Goal: Task Accomplishment & Management: Manage account settings

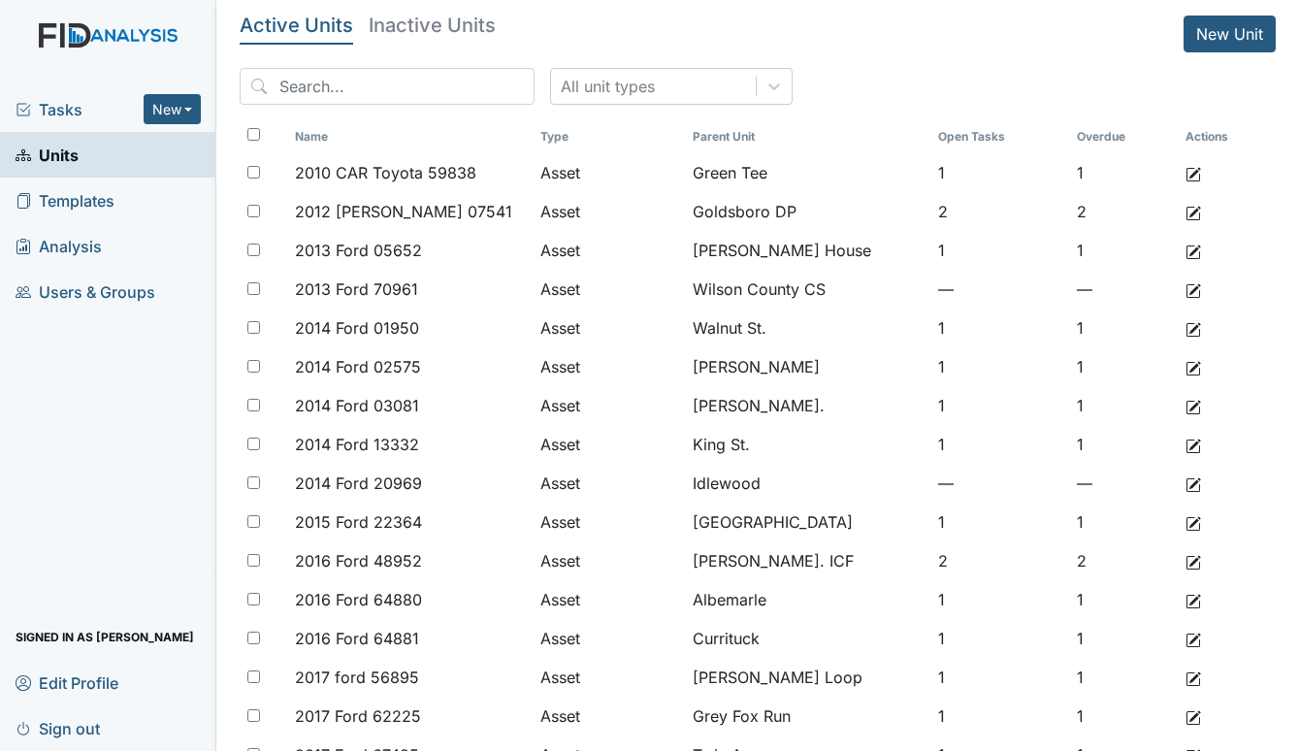
click at [79, 105] on span "Tasks" at bounding box center [80, 109] width 128 height 23
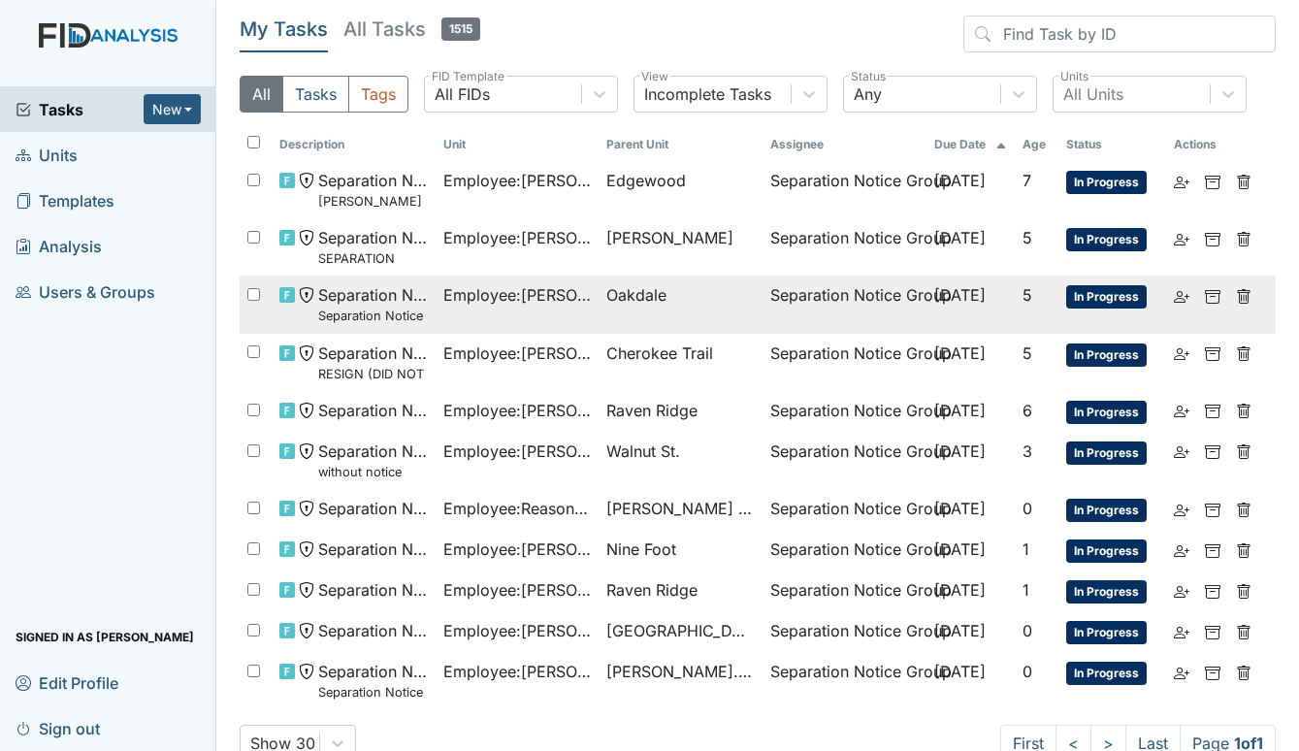
scroll to position [42, 0]
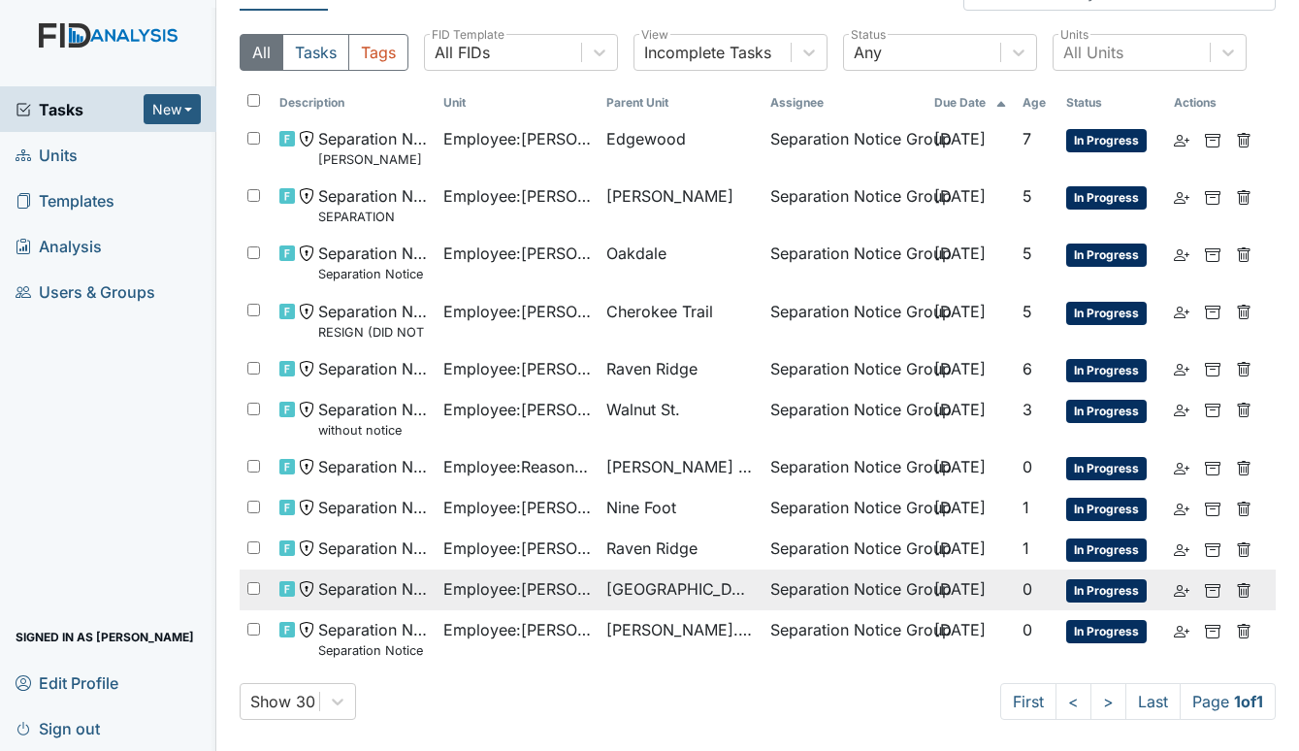
click at [546, 591] on span "Employee : Harris, Christa" at bounding box center [517, 588] width 148 height 23
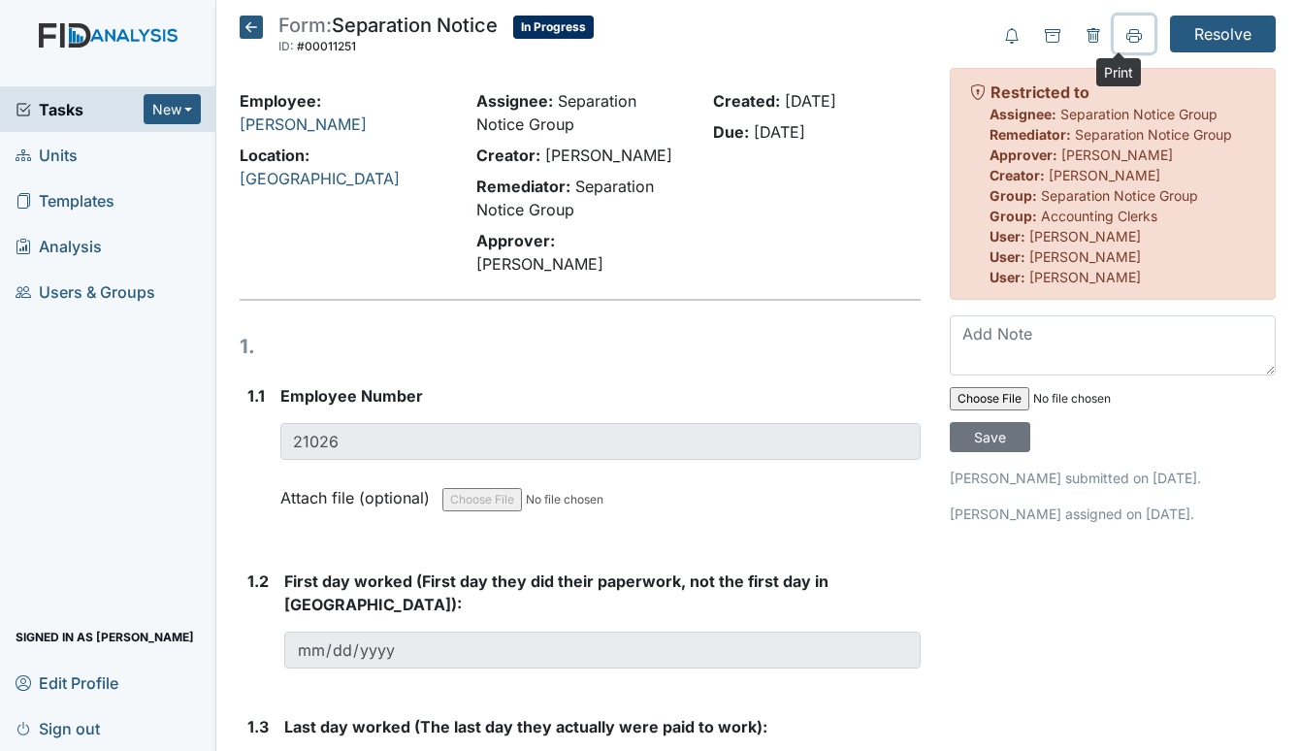
click at [1126, 28] on icon at bounding box center [1134, 36] width 16 height 16
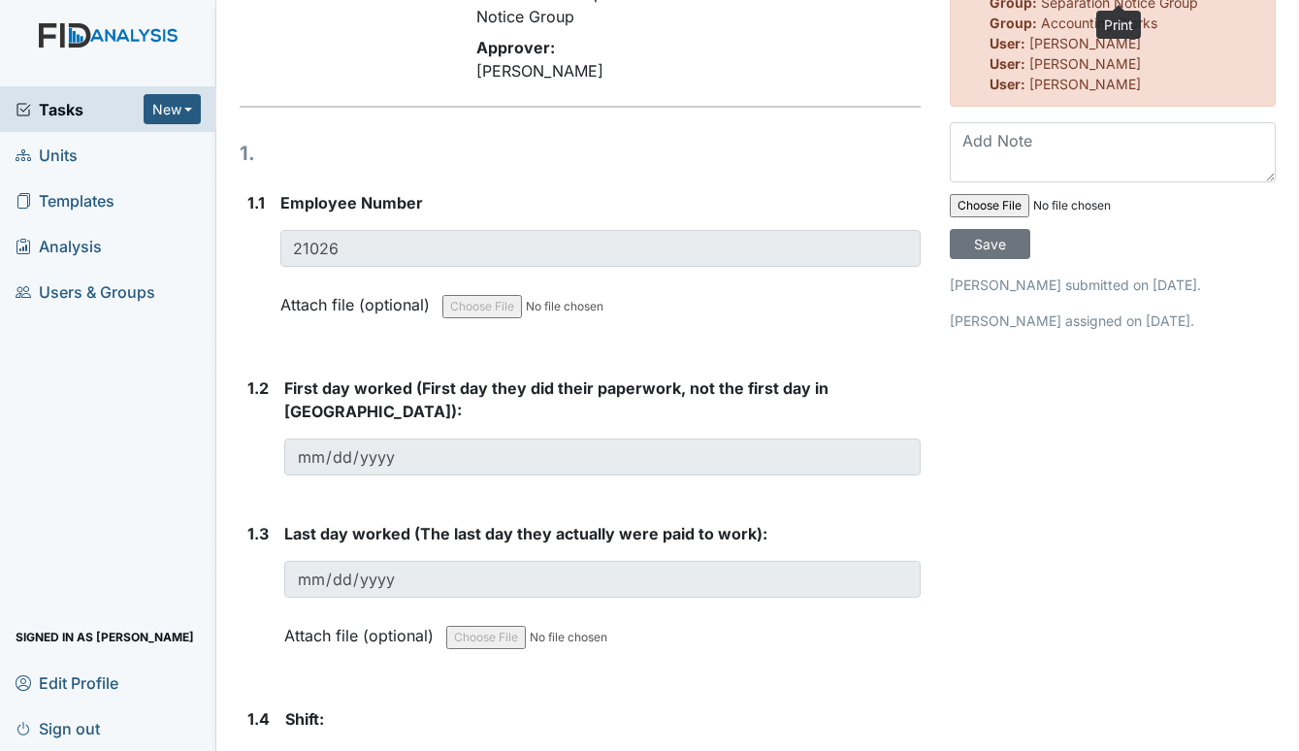
scroll to position [191, 0]
click at [48, 104] on span "Tasks" at bounding box center [80, 109] width 128 height 23
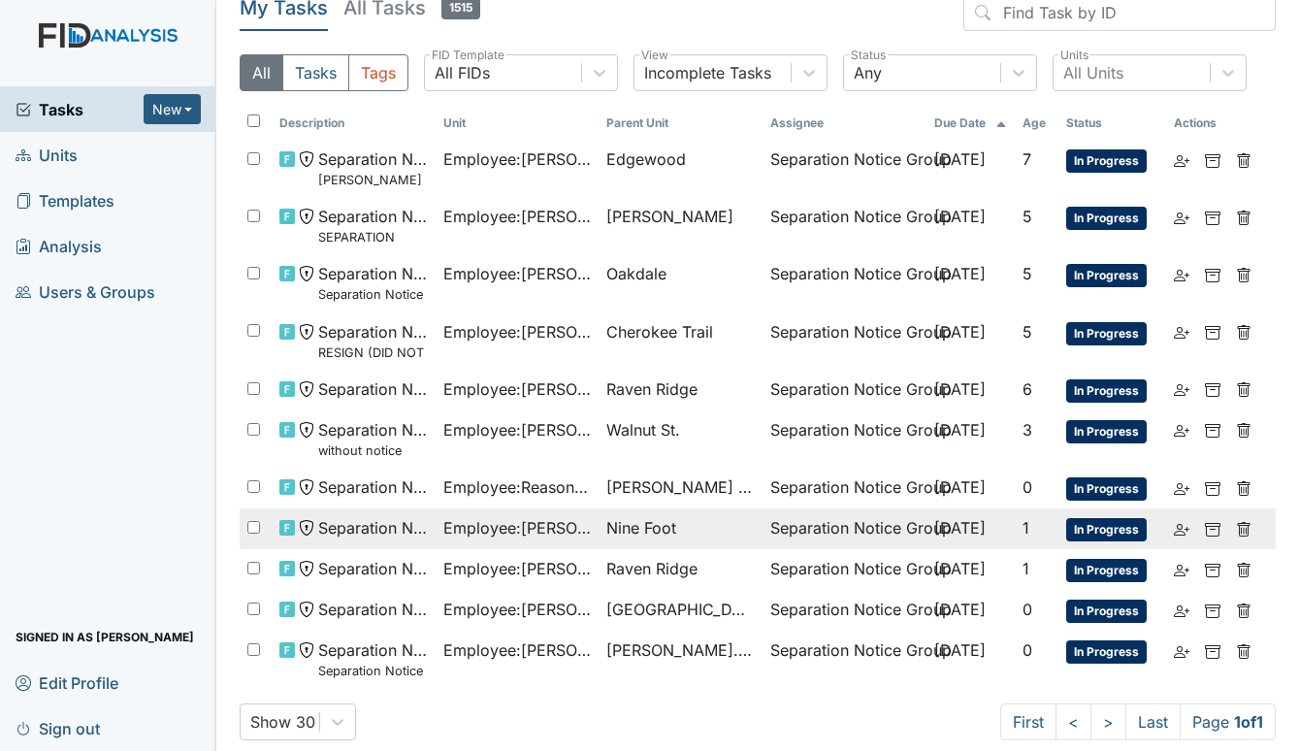
scroll to position [42, 0]
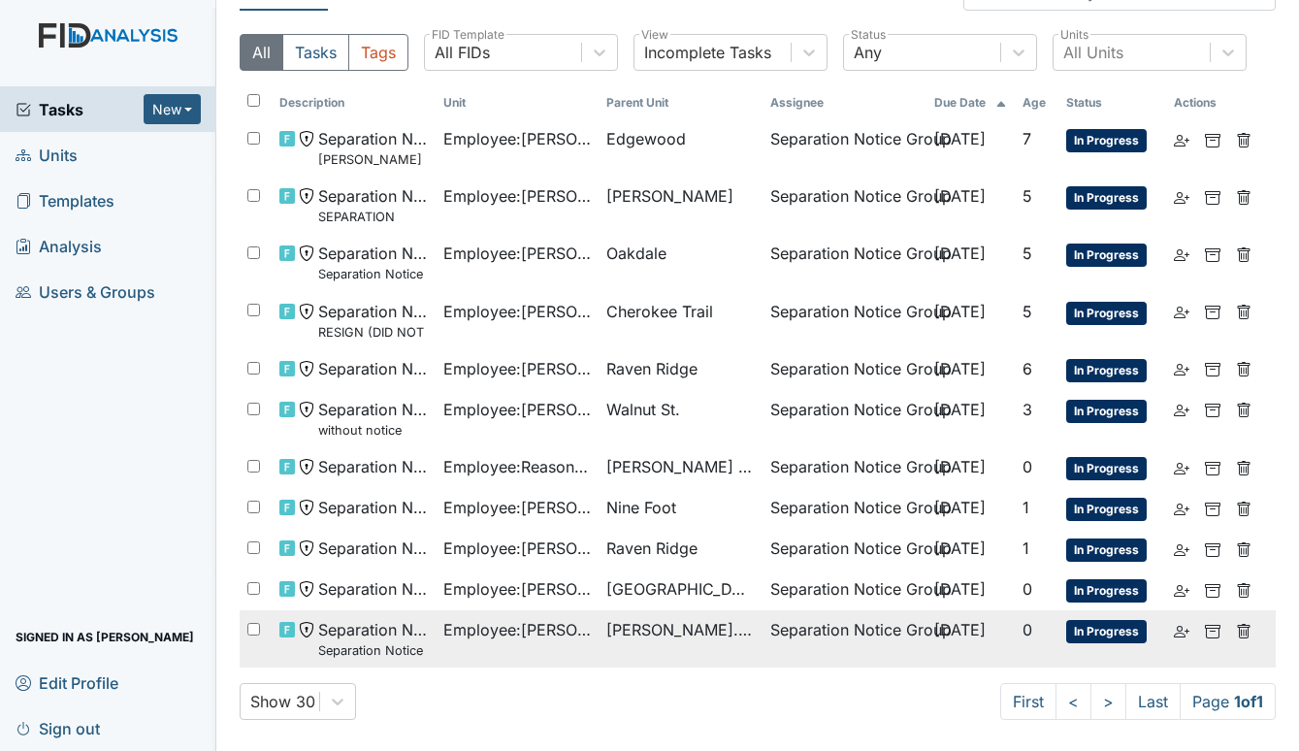
click at [606, 630] on span "[PERSON_NAME]. ICF" at bounding box center [680, 629] width 148 height 23
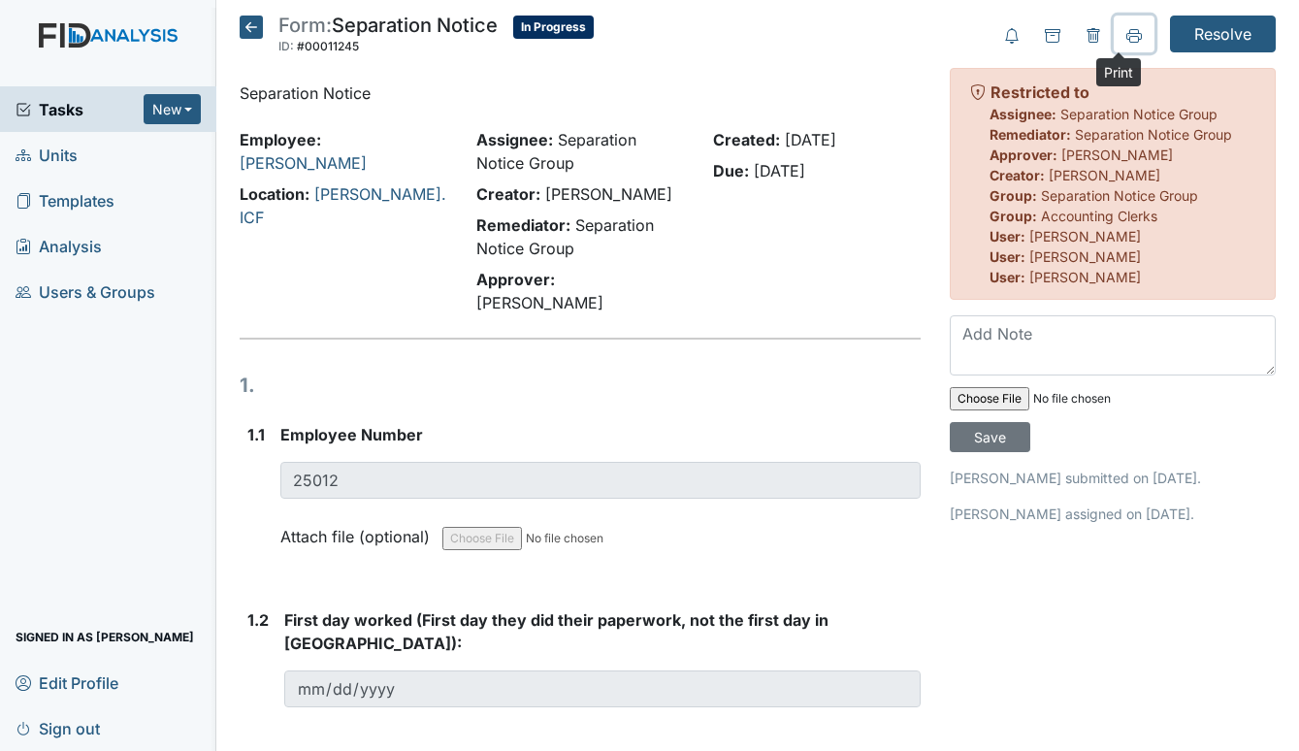
drag, startPoint x: 1117, startPoint y: 36, endPoint x: 269, endPoint y: 416, distance: 929.2
click at [1126, 35] on icon at bounding box center [1134, 36] width 16 height 16
click at [53, 144] on span "Units" at bounding box center [47, 155] width 62 height 30
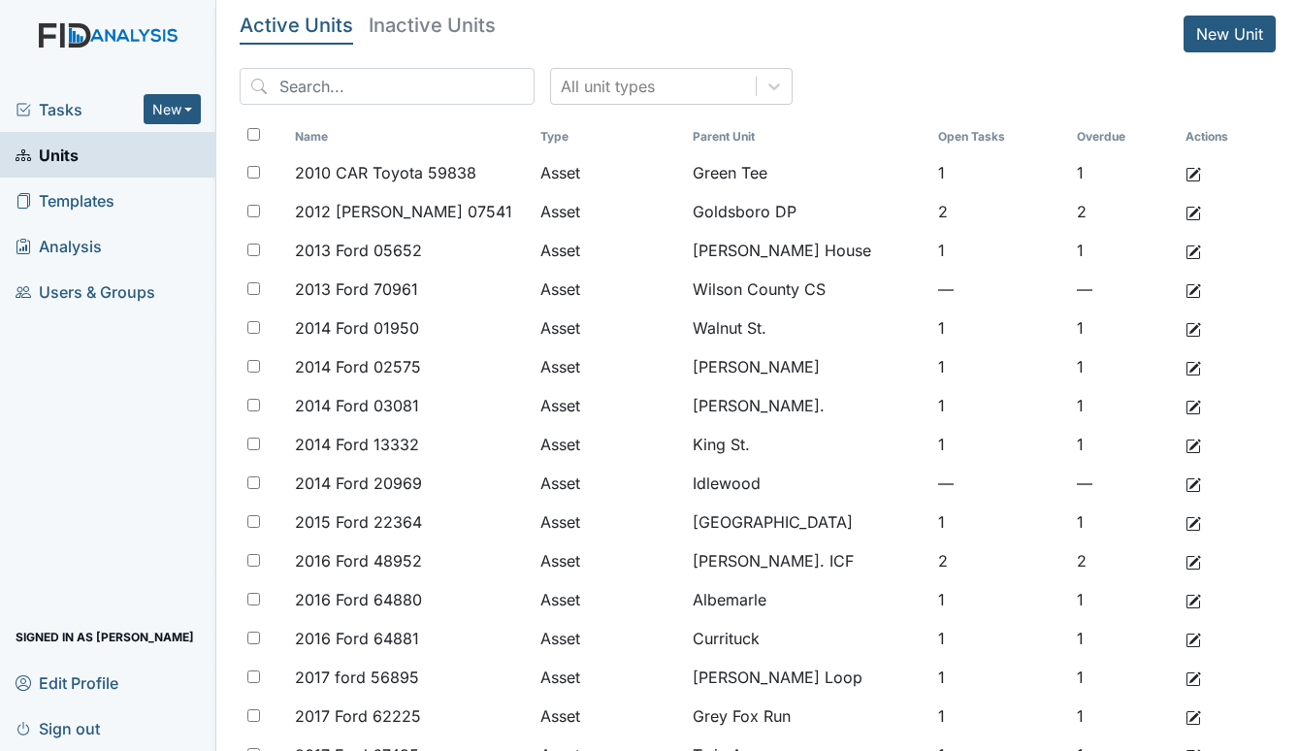
click at [54, 108] on span "Tasks" at bounding box center [80, 109] width 128 height 23
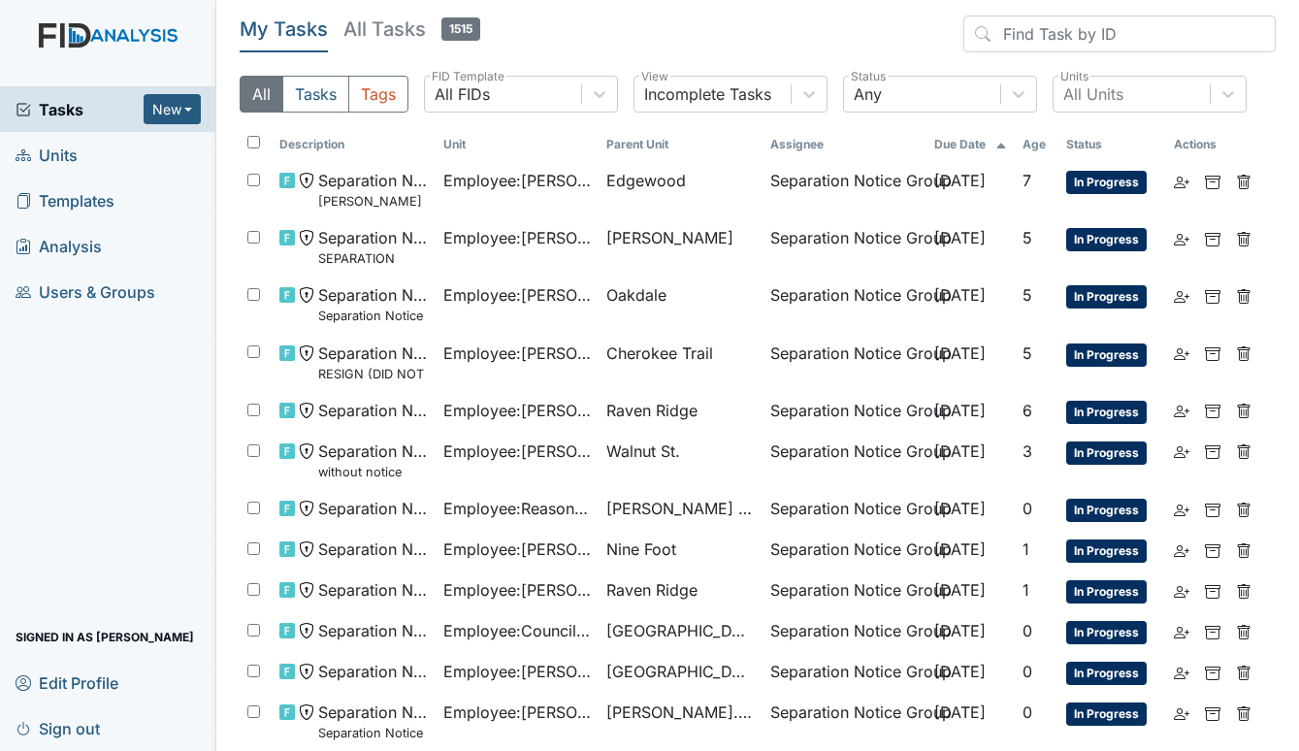
click at [61, 112] on span "Tasks" at bounding box center [80, 109] width 128 height 23
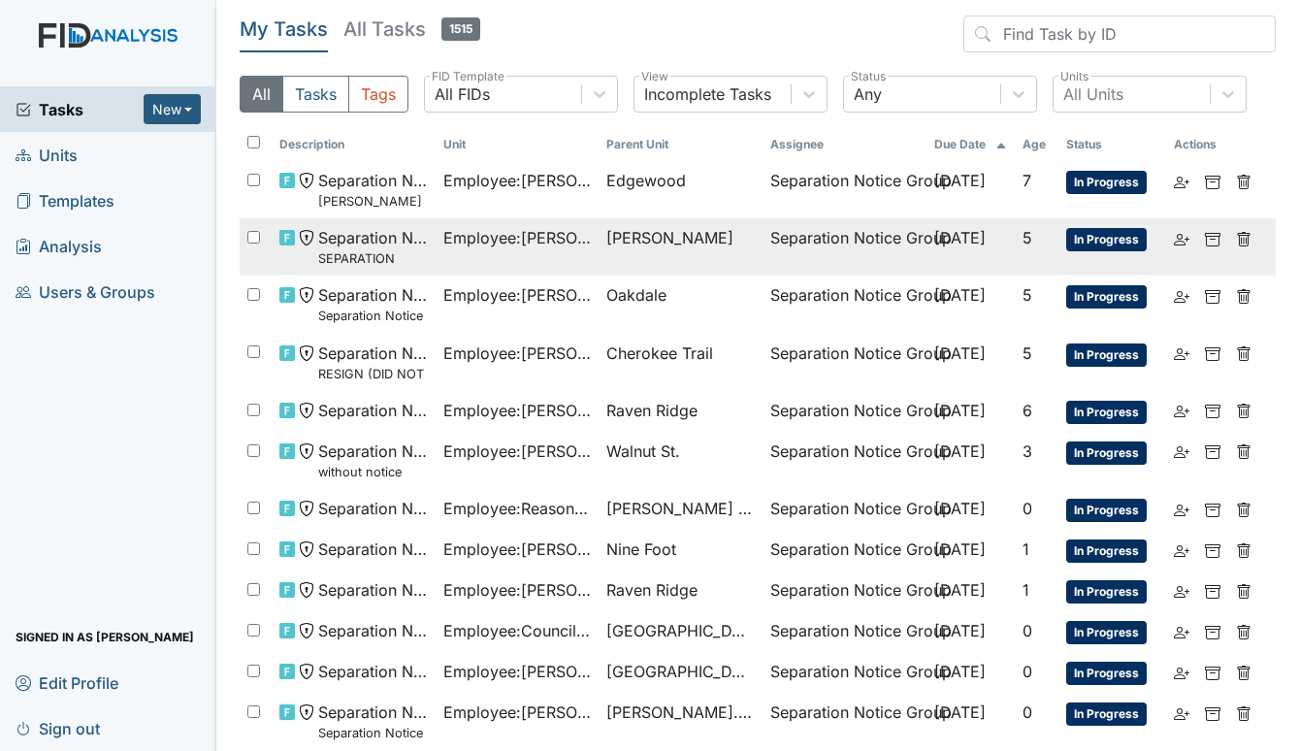
scroll to position [82, 0]
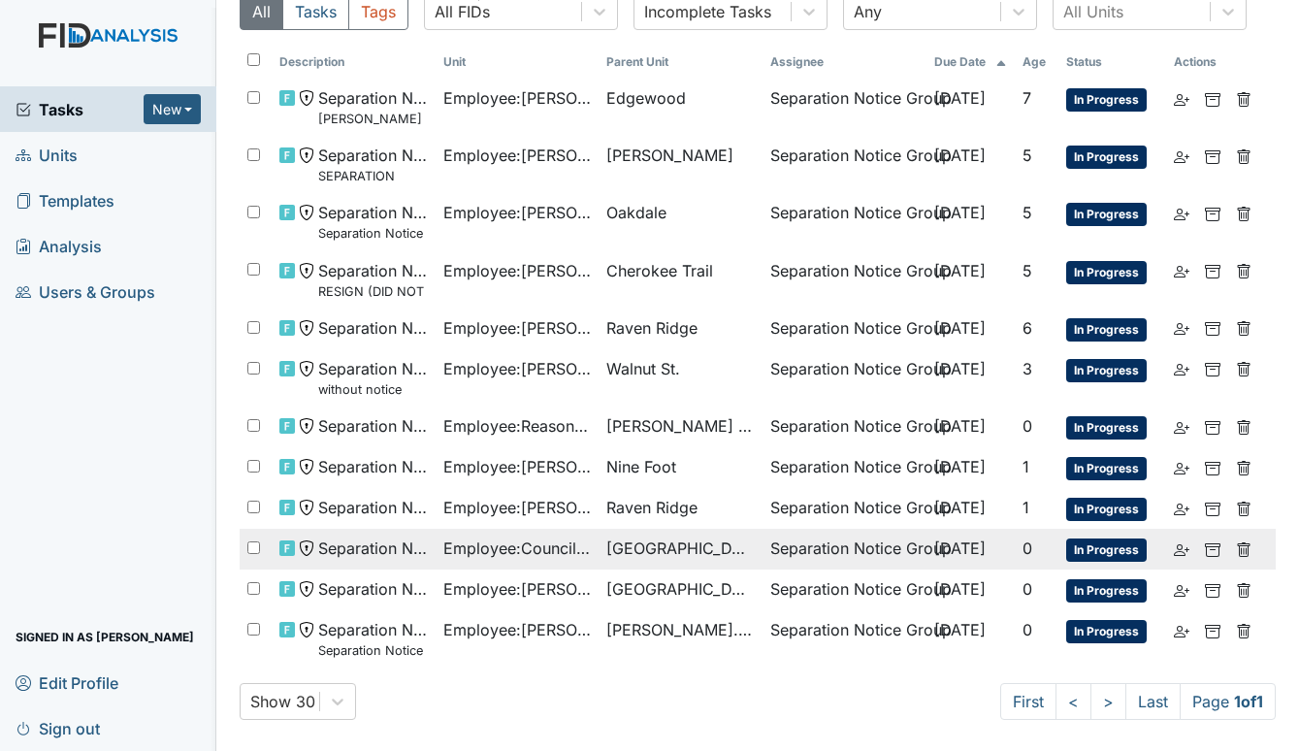
click at [645, 548] on span "[GEOGRAPHIC_DATA]" at bounding box center [680, 547] width 148 height 23
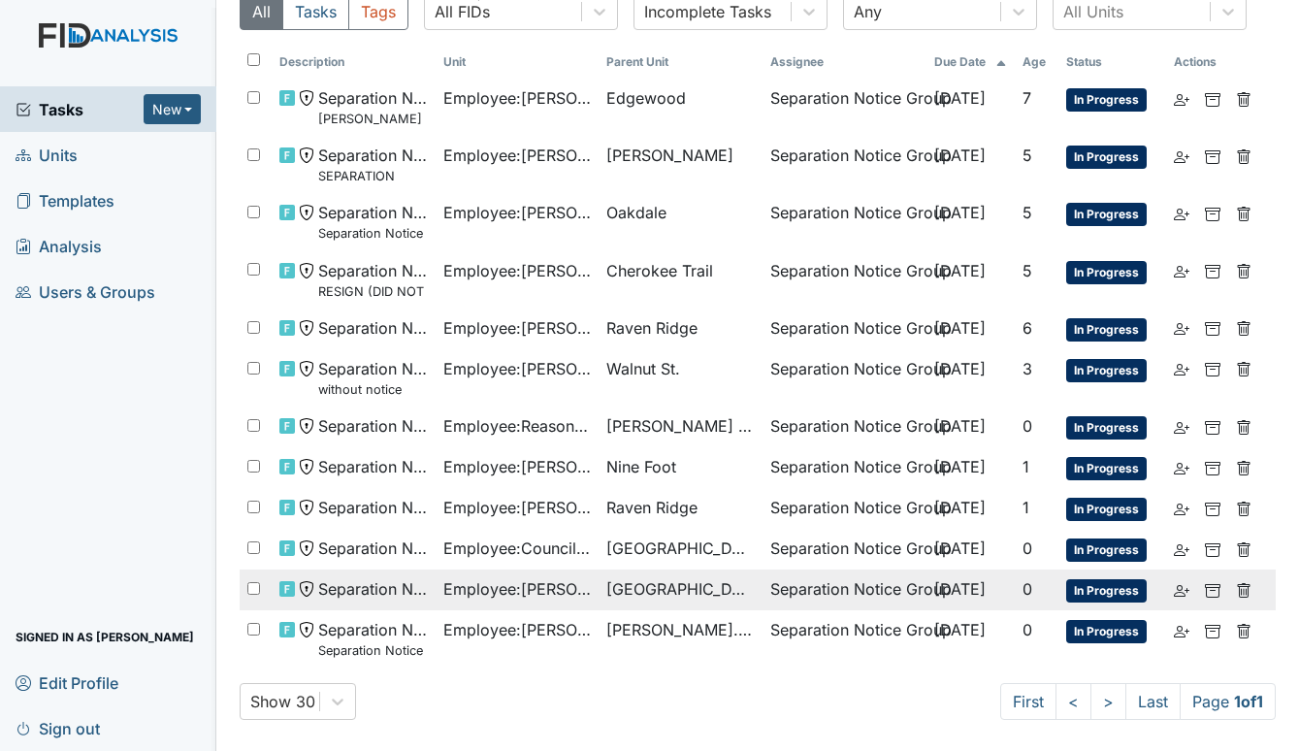
click at [547, 584] on span "Employee : Harris, Christa" at bounding box center [517, 588] width 148 height 23
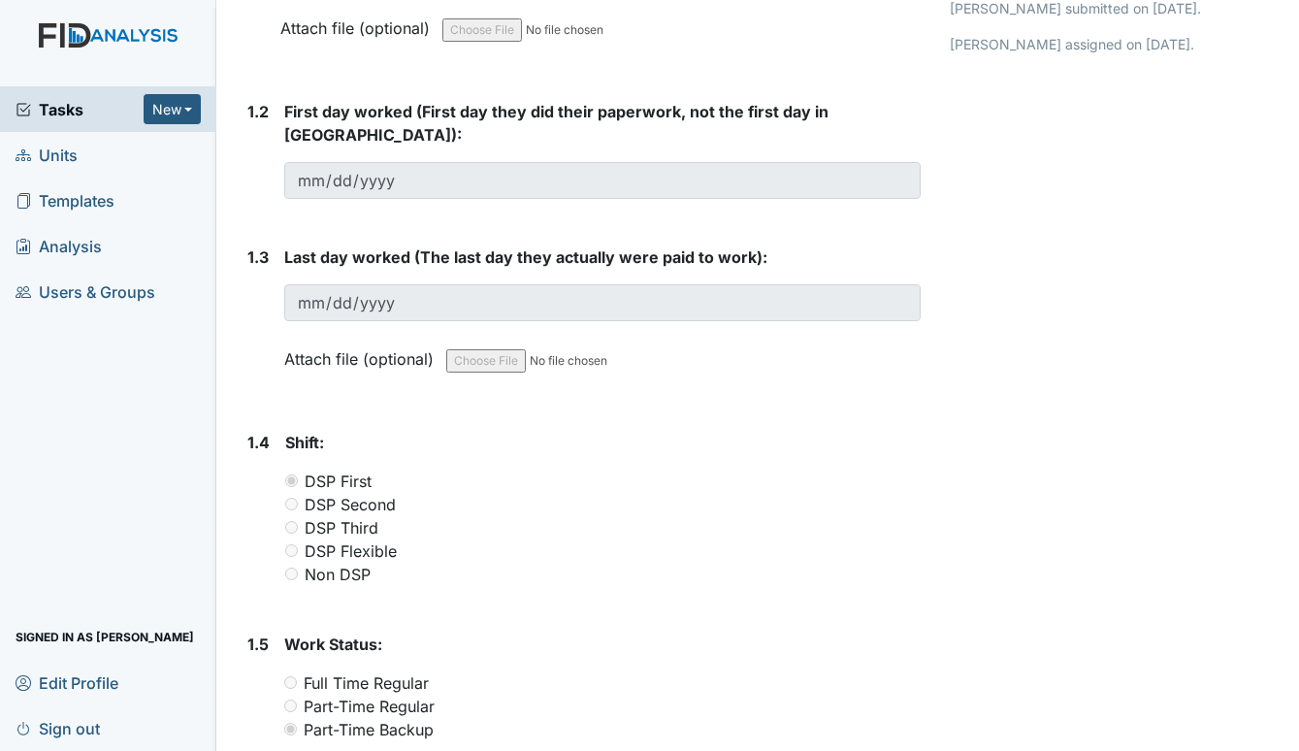
scroll to position [464, 0]
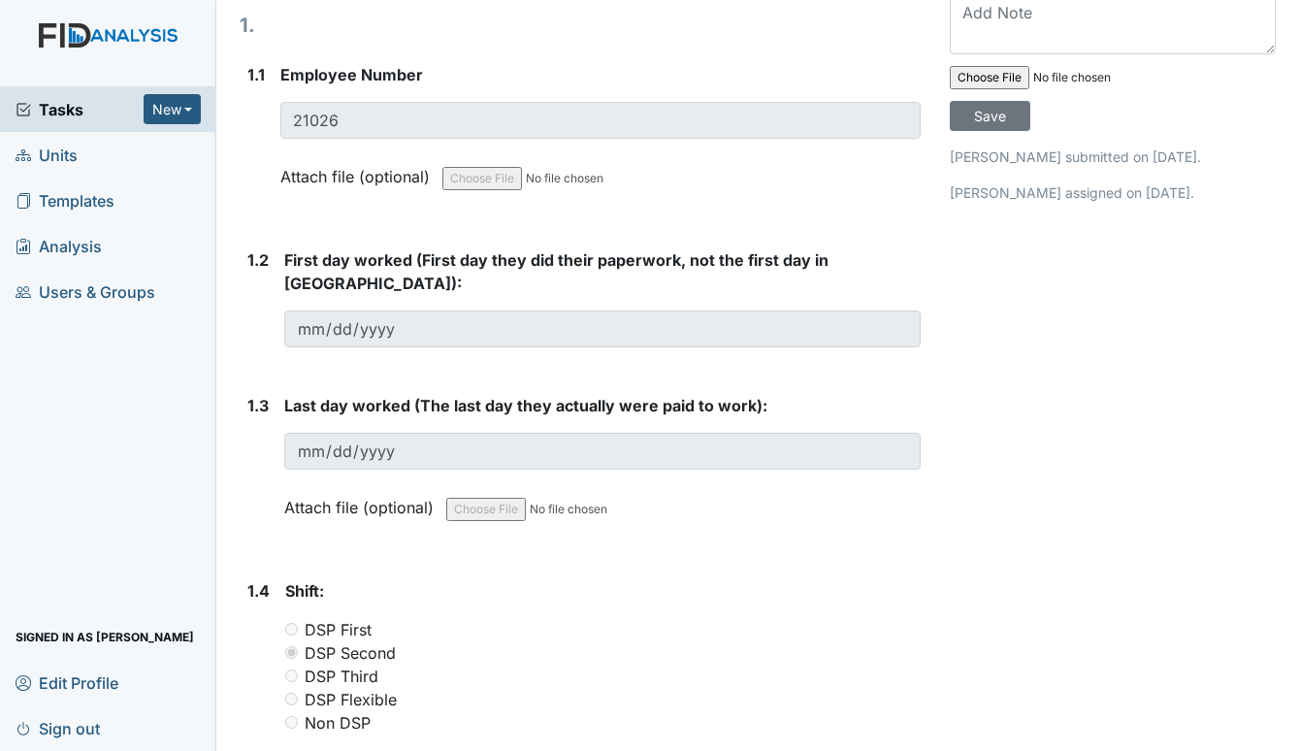
scroll to position [288, 0]
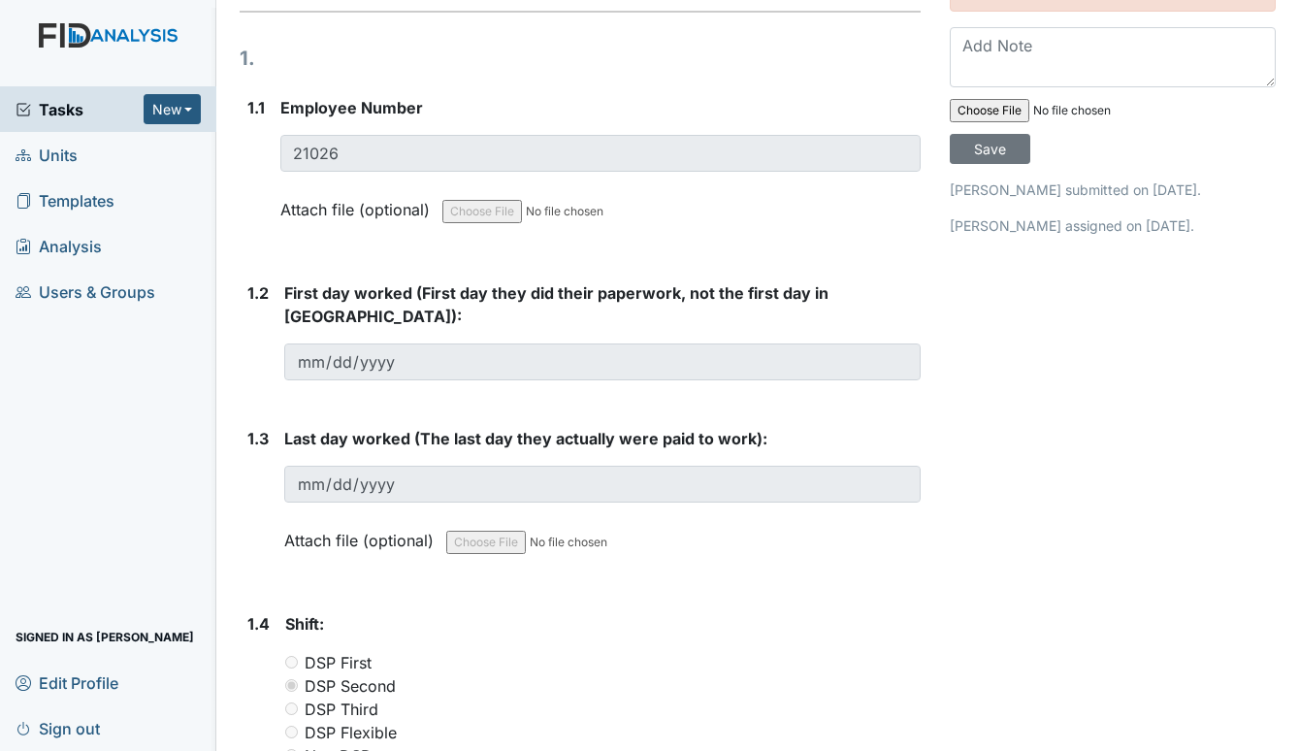
click at [66, 153] on span "Units" at bounding box center [47, 155] width 62 height 30
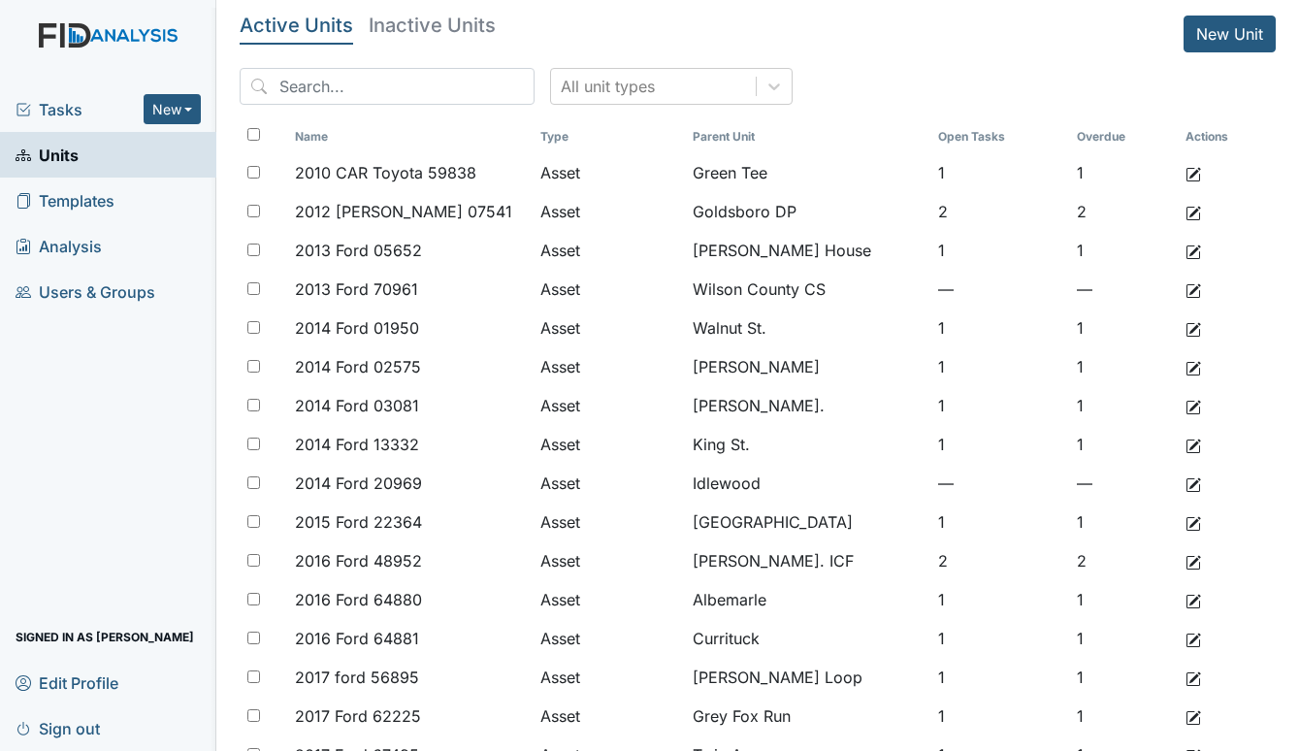
click at [87, 112] on span "Tasks" at bounding box center [80, 109] width 128 height 23
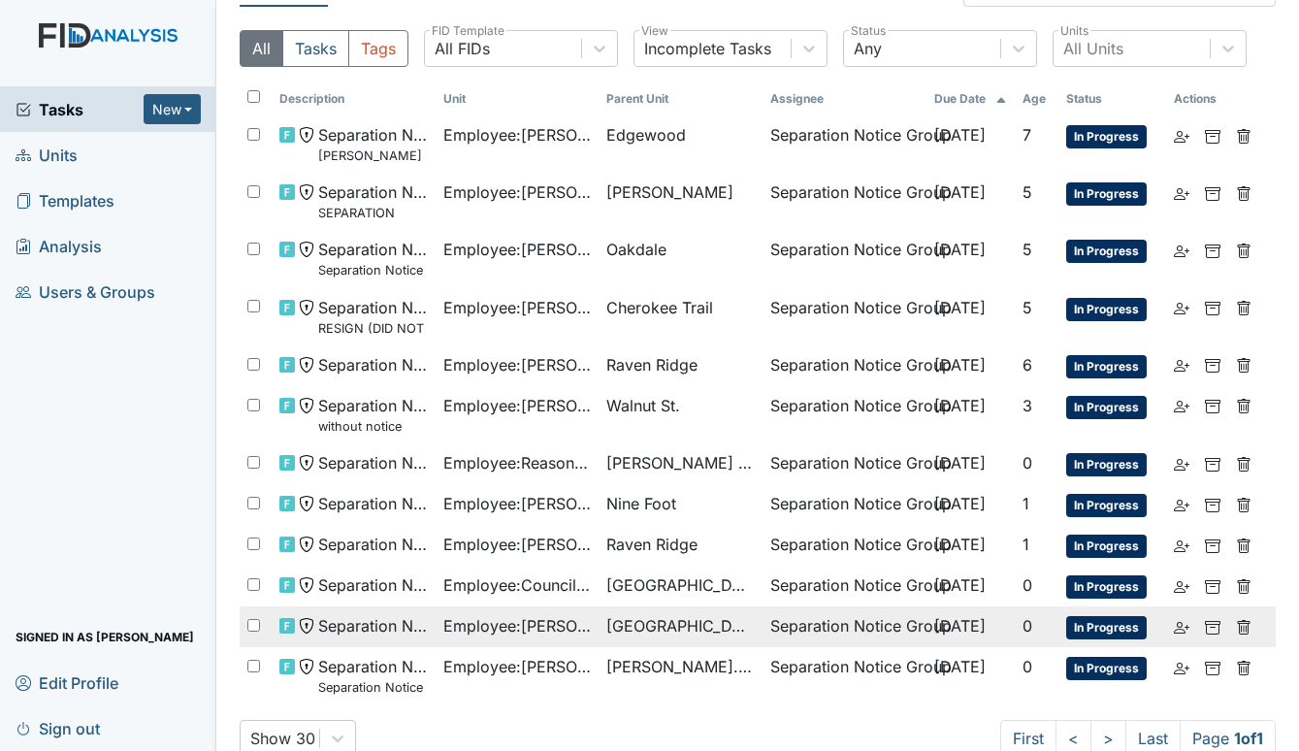
scroll to position [82, 0]
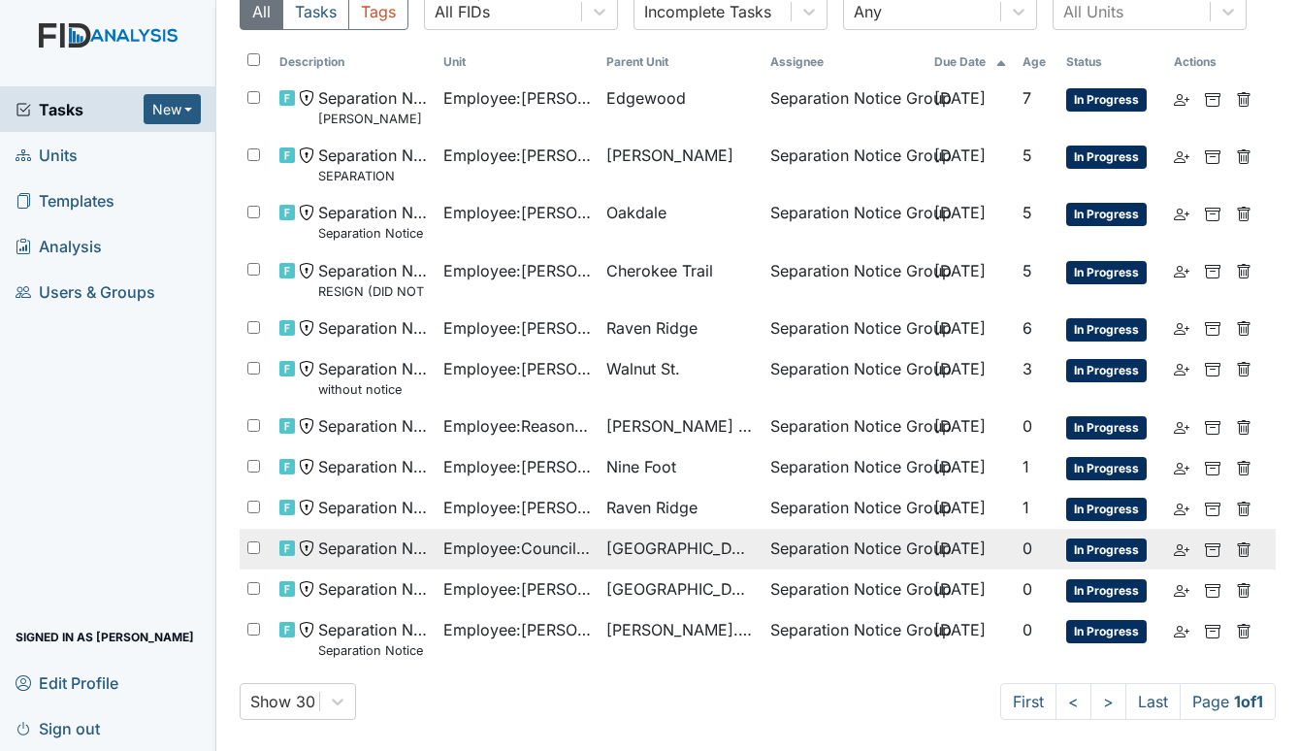
click at [599, 546] on td "Beaufort Heights" at bounding box center [681, 549] width 164 height 41
click at [1236, 547] on icon at bounding box center [1244, 550] width 16 height 16
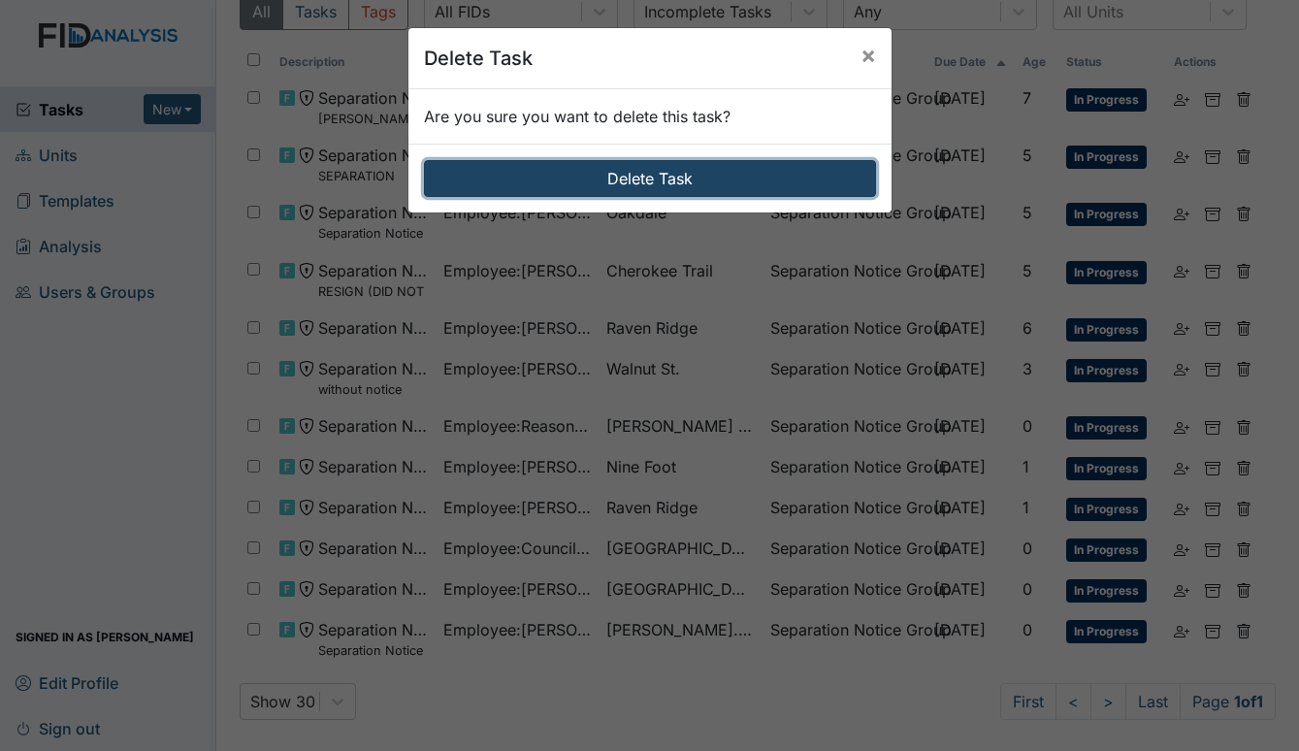
click at [666, 186] on button "Delete Task" at bounding box center [650, 178] width 452 height 37
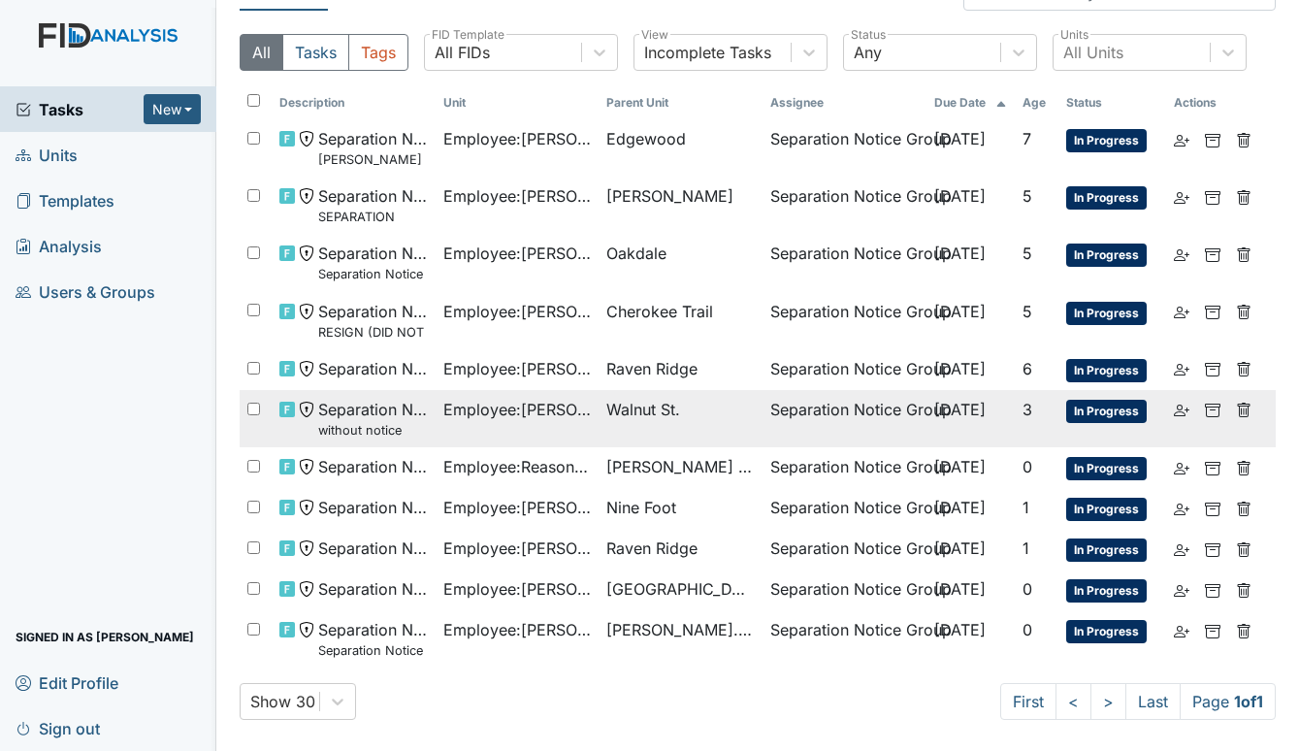
scroll to position [42, 0]
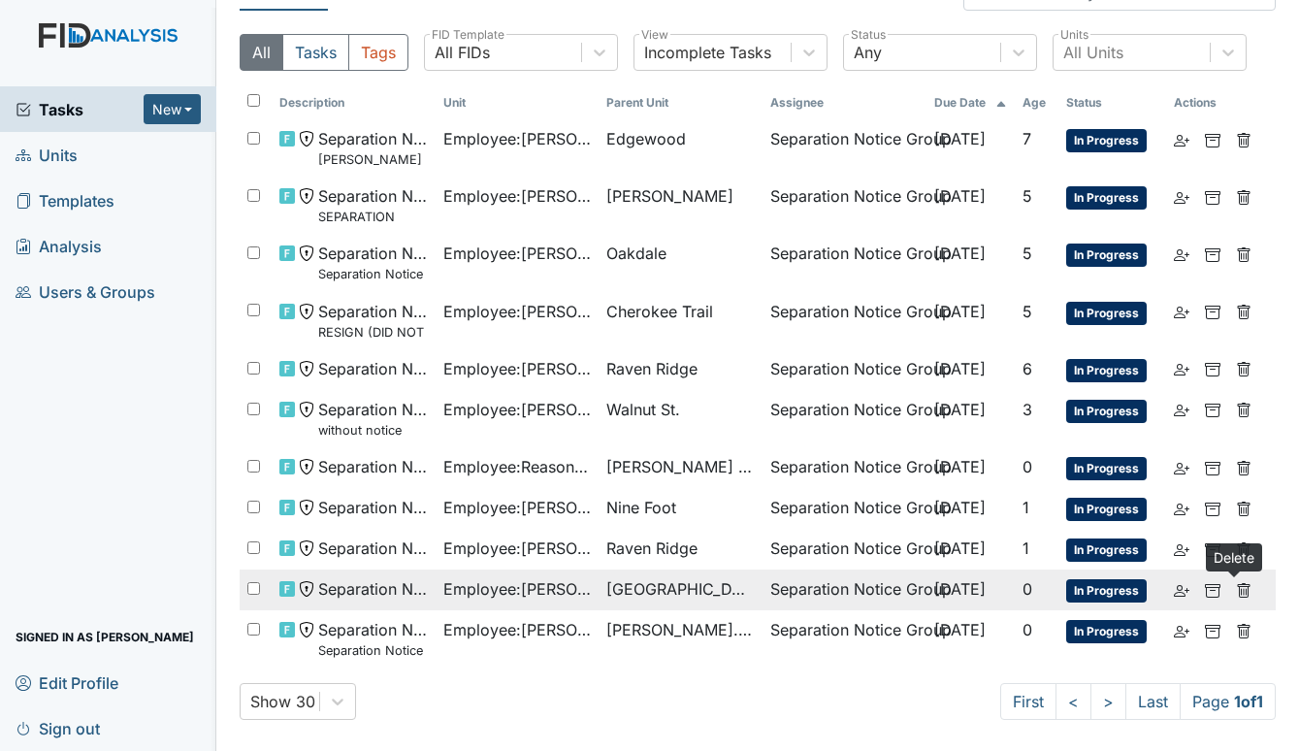
click at [1238, 590] on use at bounding box center [1244, 590] width 13 height 15
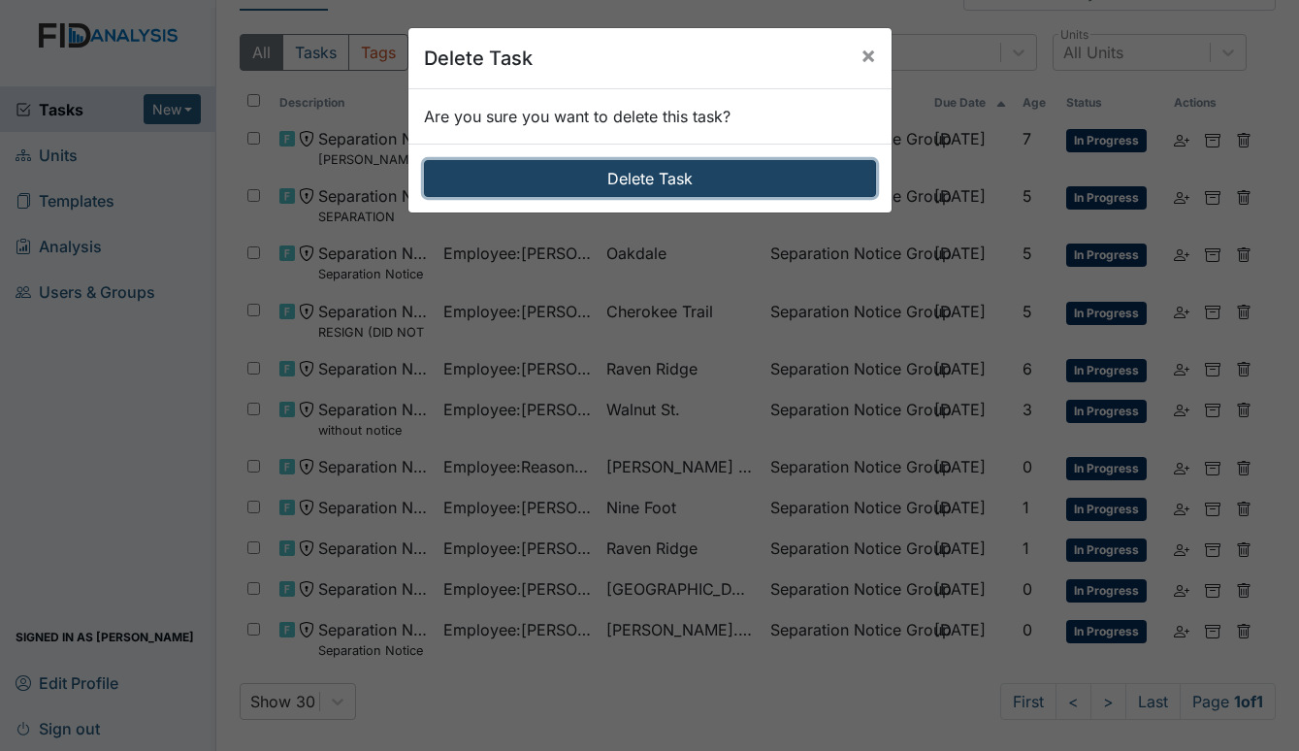
click at [633, 177] on button "Delete Task" at bounding box center [650, 178] width 452 height 37
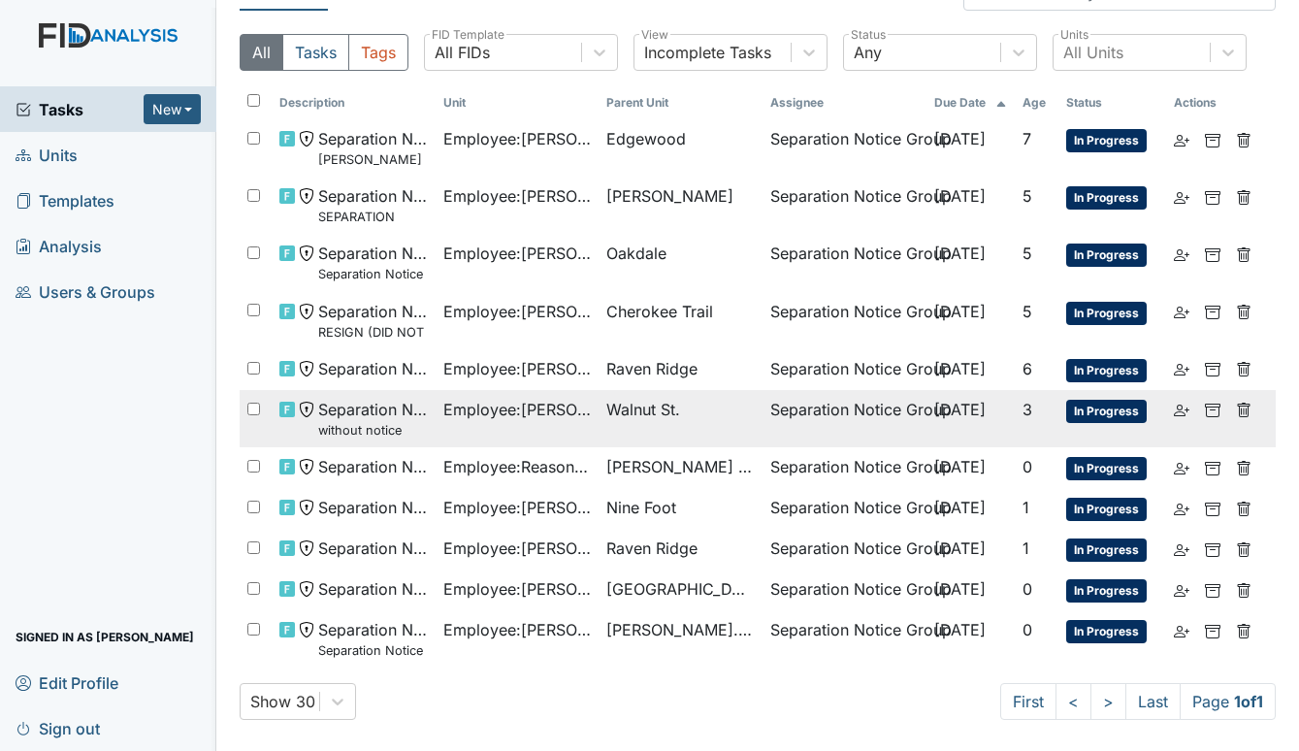
scroll to position [1, 0]
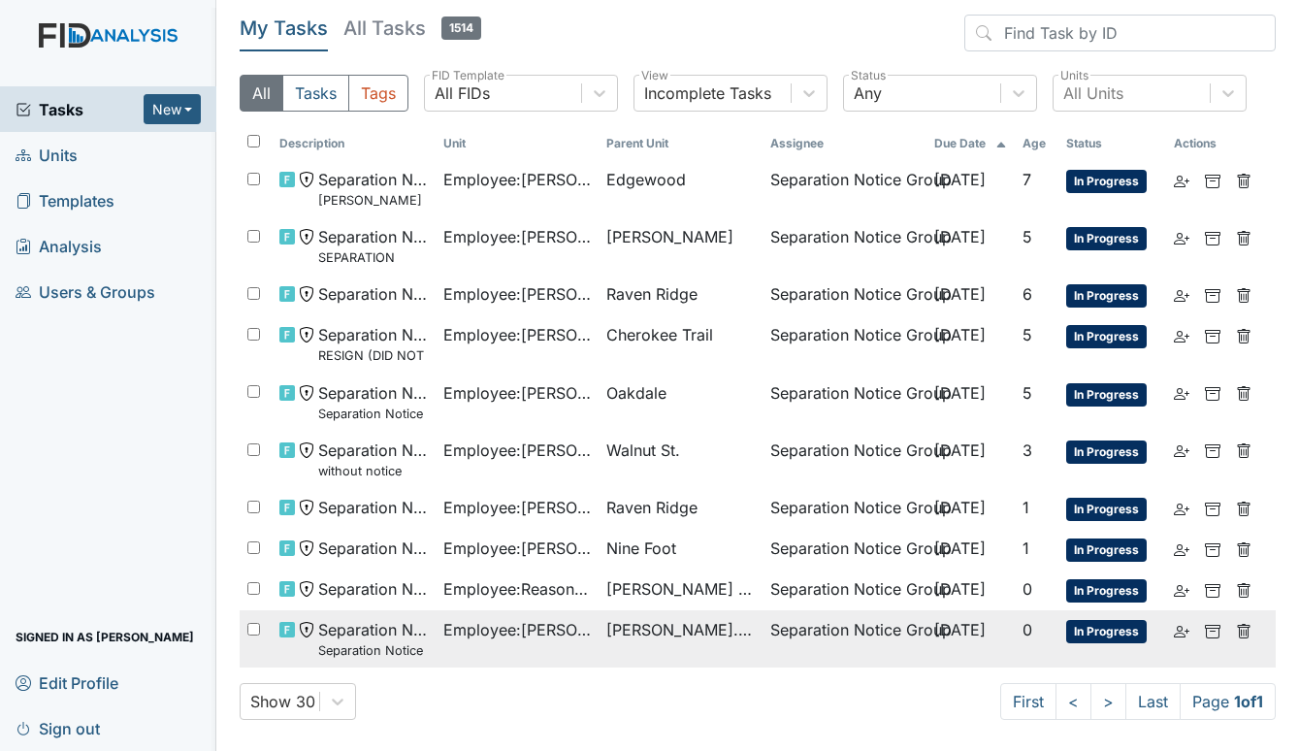
click at [606, 628] on span "[PERSON_NAME]. ICF" at bounding box center [680, 629] width 148 height 23
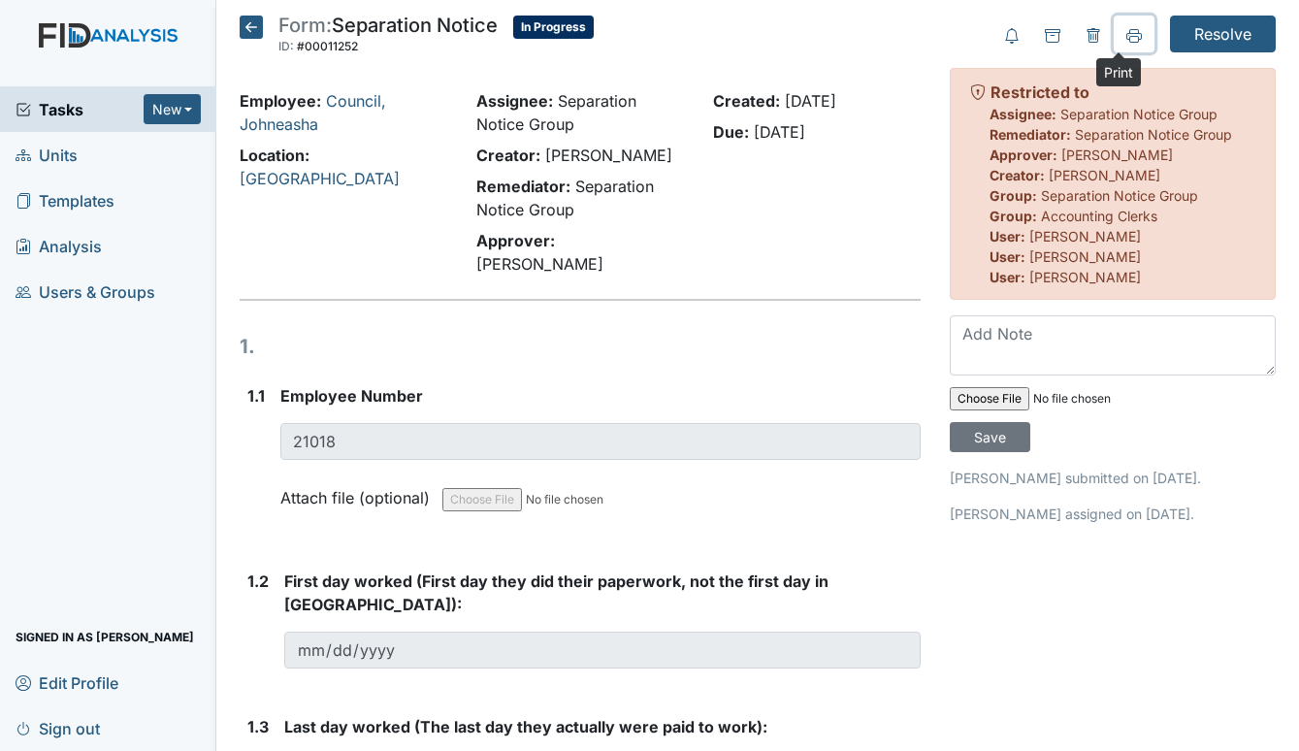
click at [1126, 33] on icon at bounding box center [1134, 36] width 16 height 16
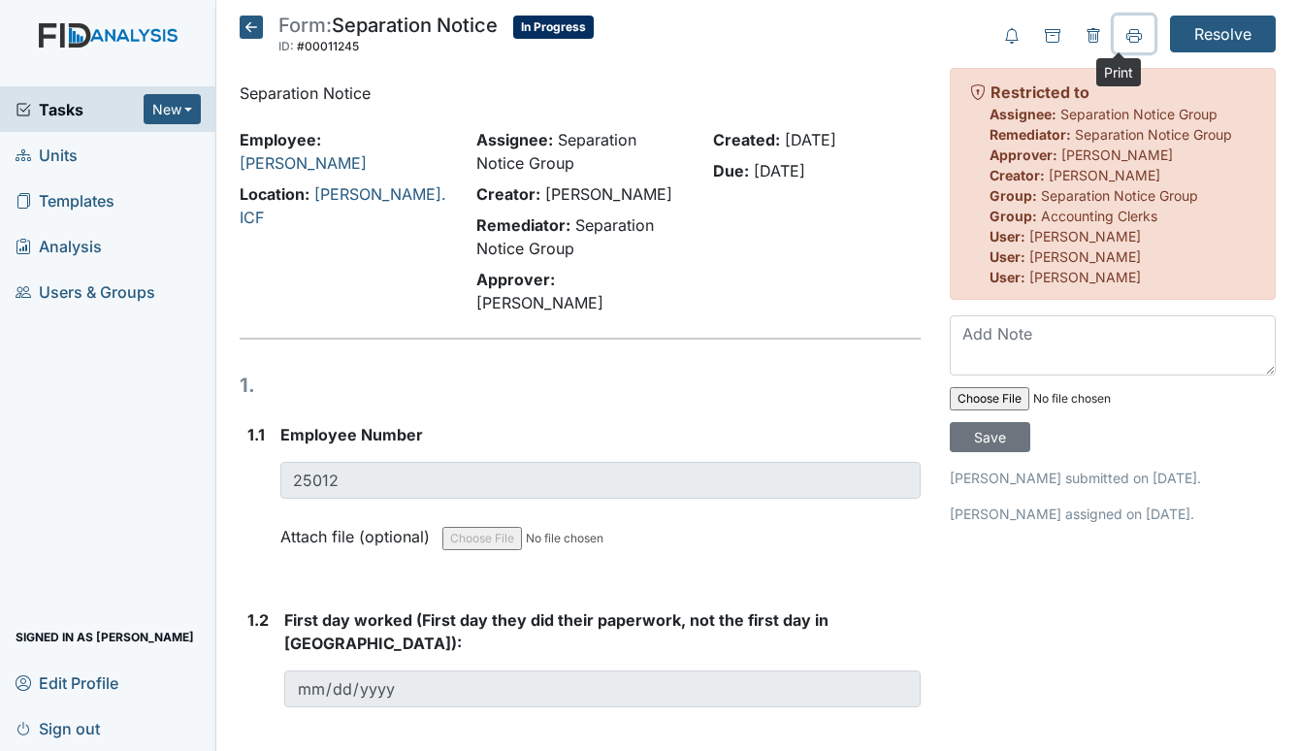
click at [1126, 33] on icon at bounding box center [1134, 36] width 16 height 16
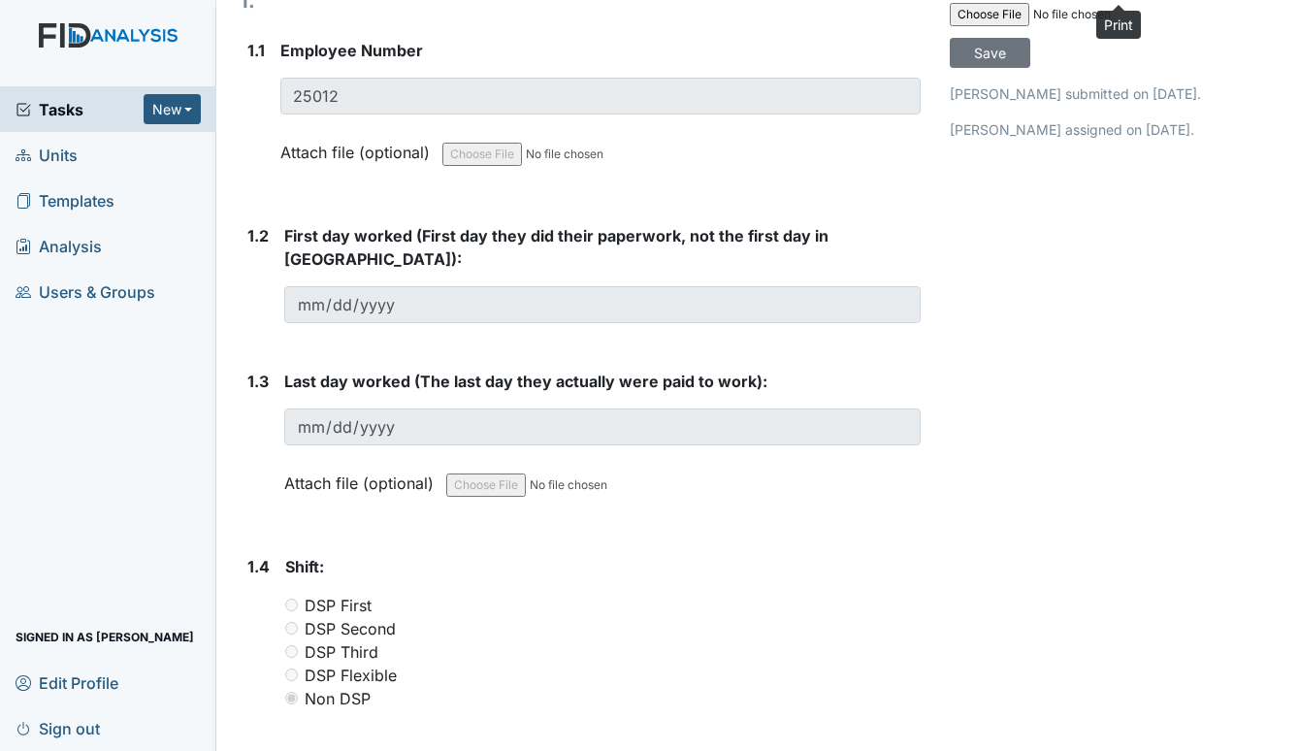
scroll to position [97, 0]
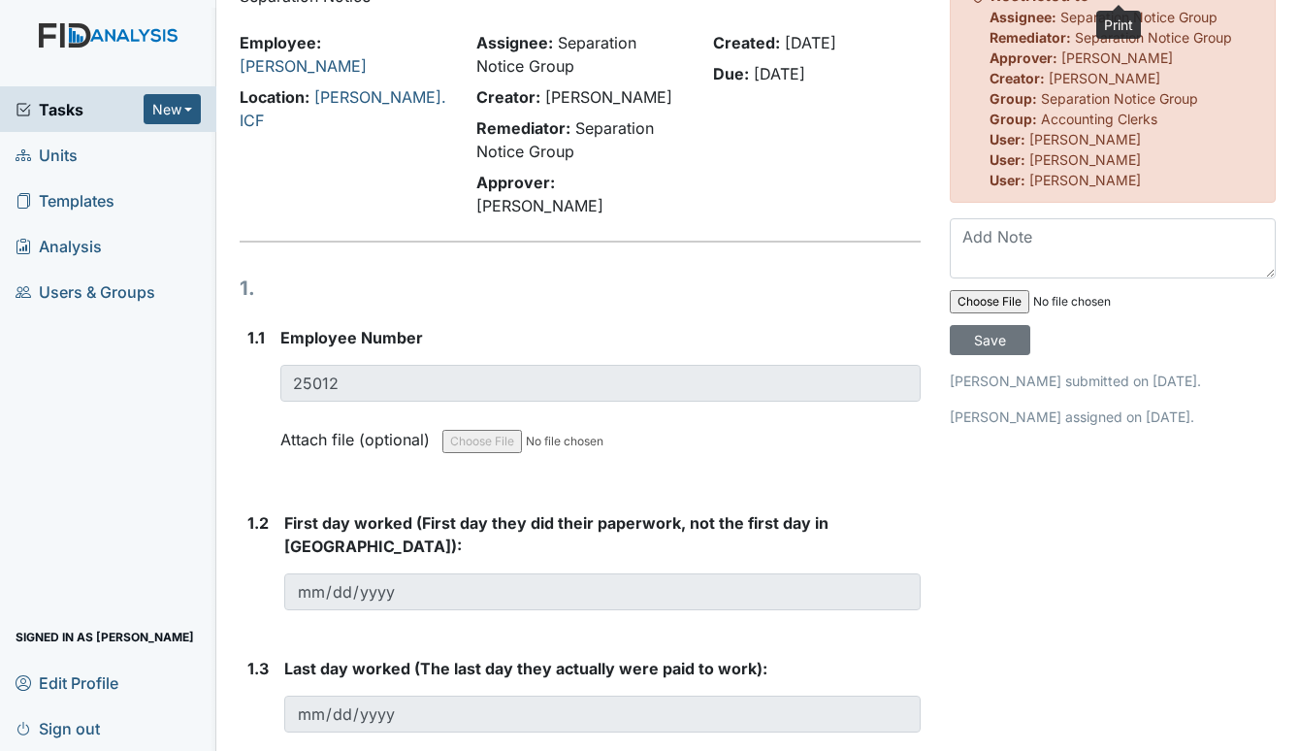
click at [76, 107] on span "Tasks" at bounding box center [80, 109] width 128 height 23
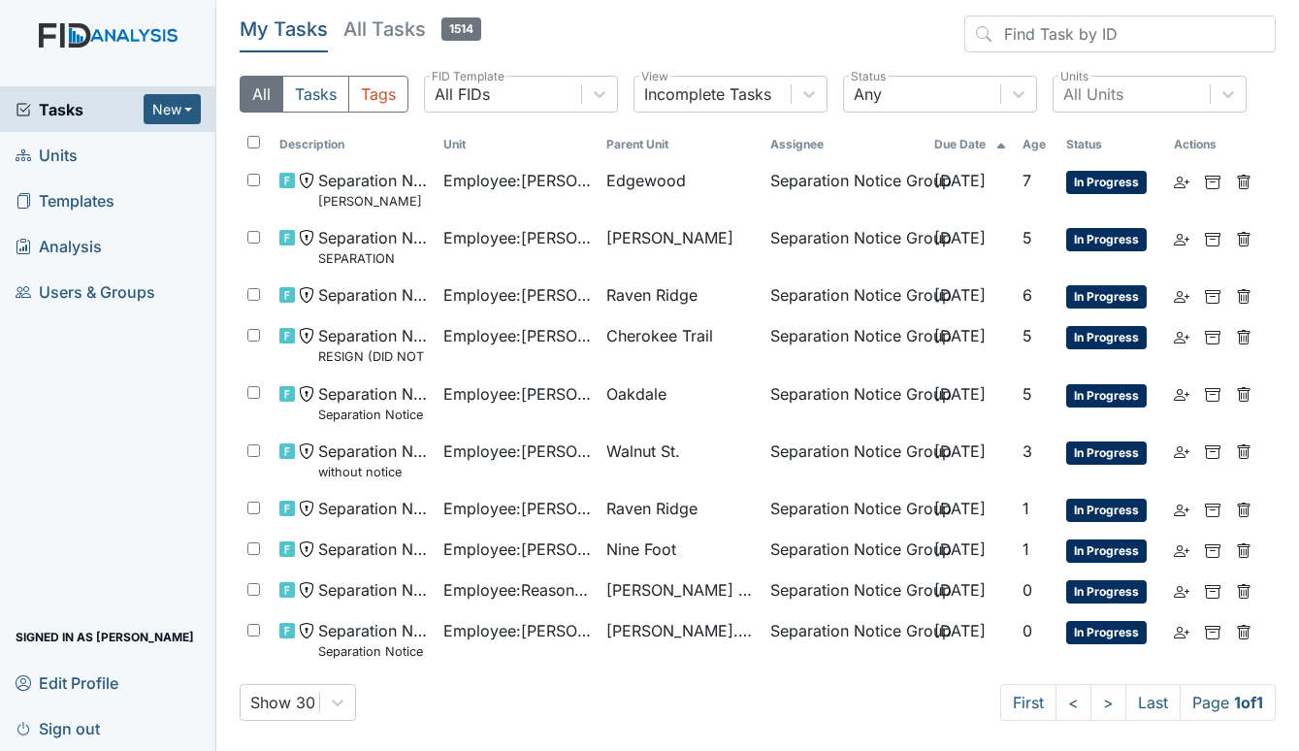
click at [40, 147] on span "Units" at bounding box center [47, 155] width 62 height 30
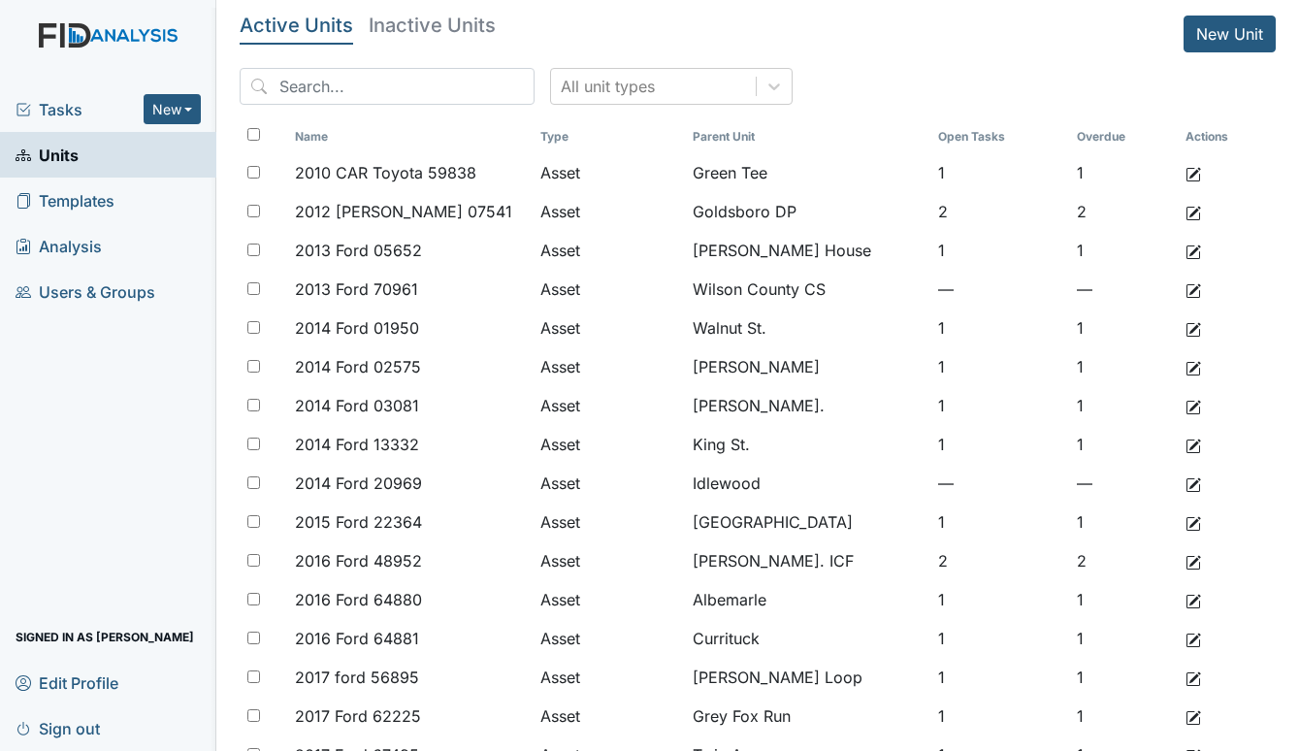
click at [77, 94] on div "Tasks New Form Inspection Document Bundle" at bounding box center [108, 109] width 216 height 46
click at [53, 106] on span "Tasks" at bounding box center [80, 109] width 128 height 23
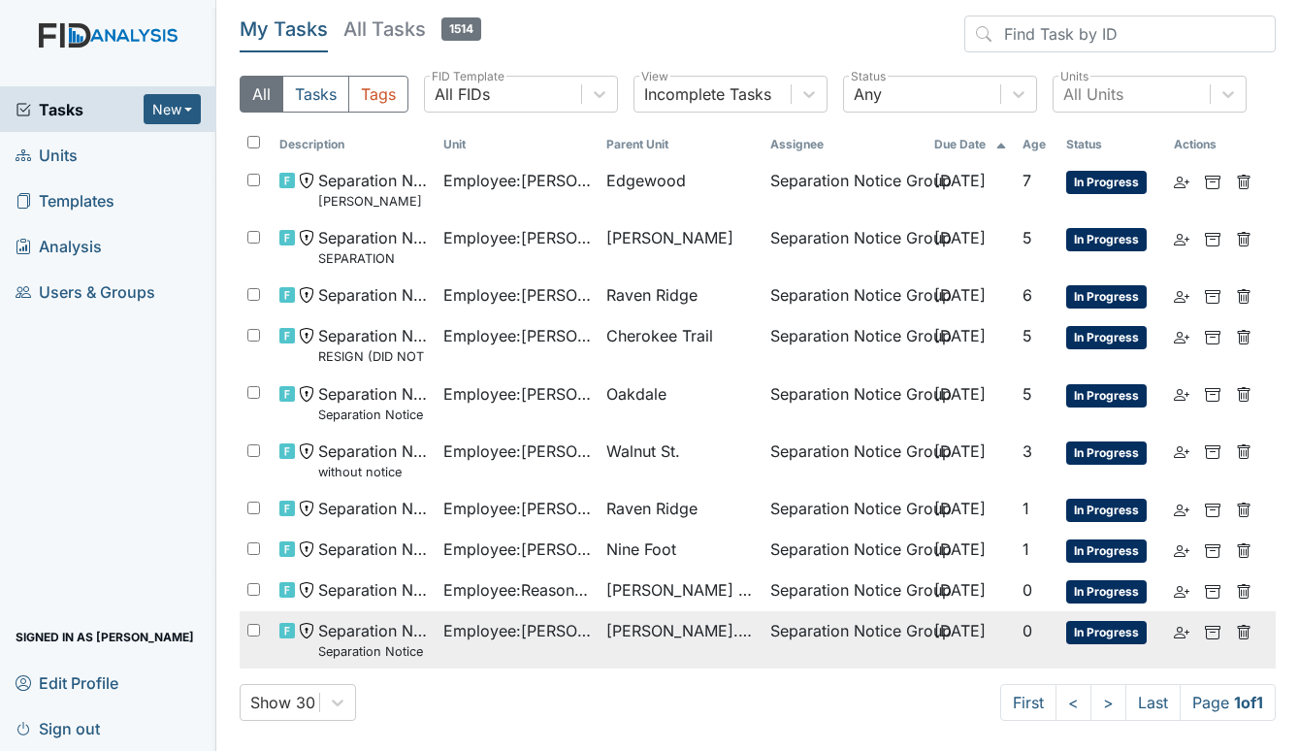
click at [581, 631] on span "Employee : Rollins, Aaron" at bounding box center [517, 630] width 148 height 23
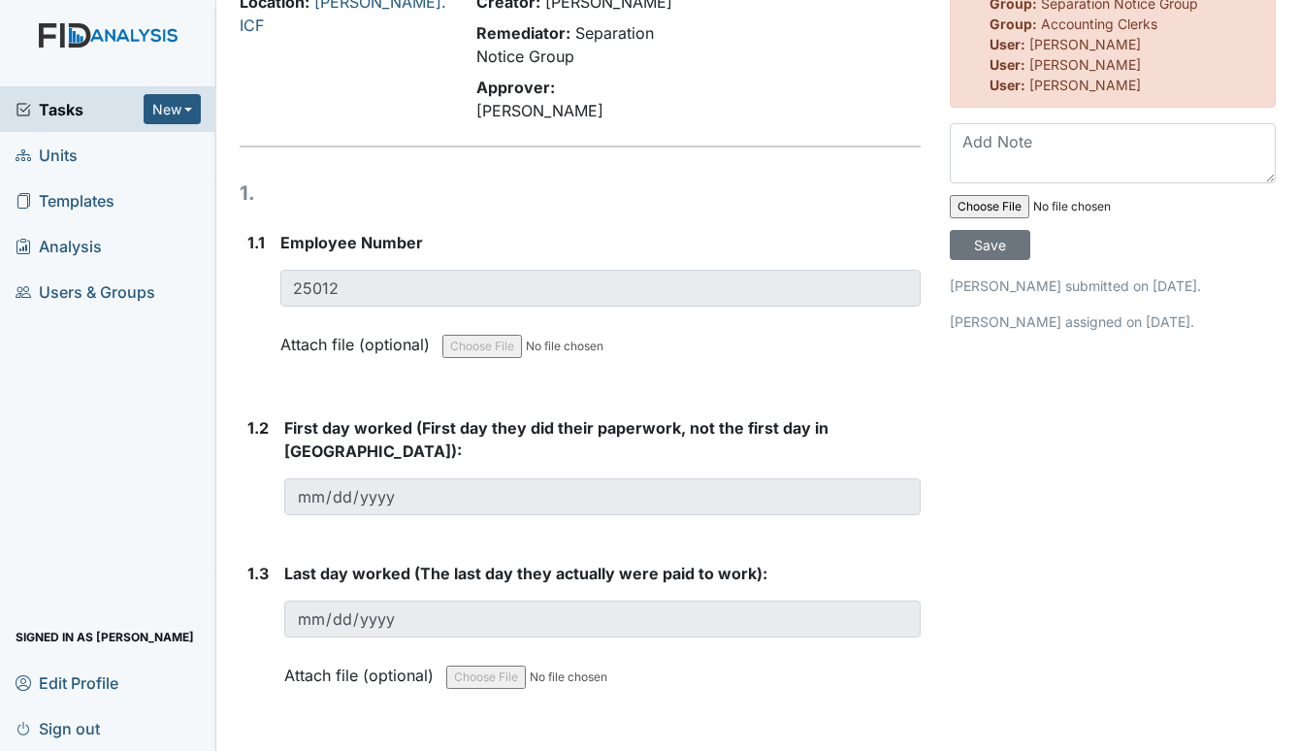
scroll to position [194, 0]
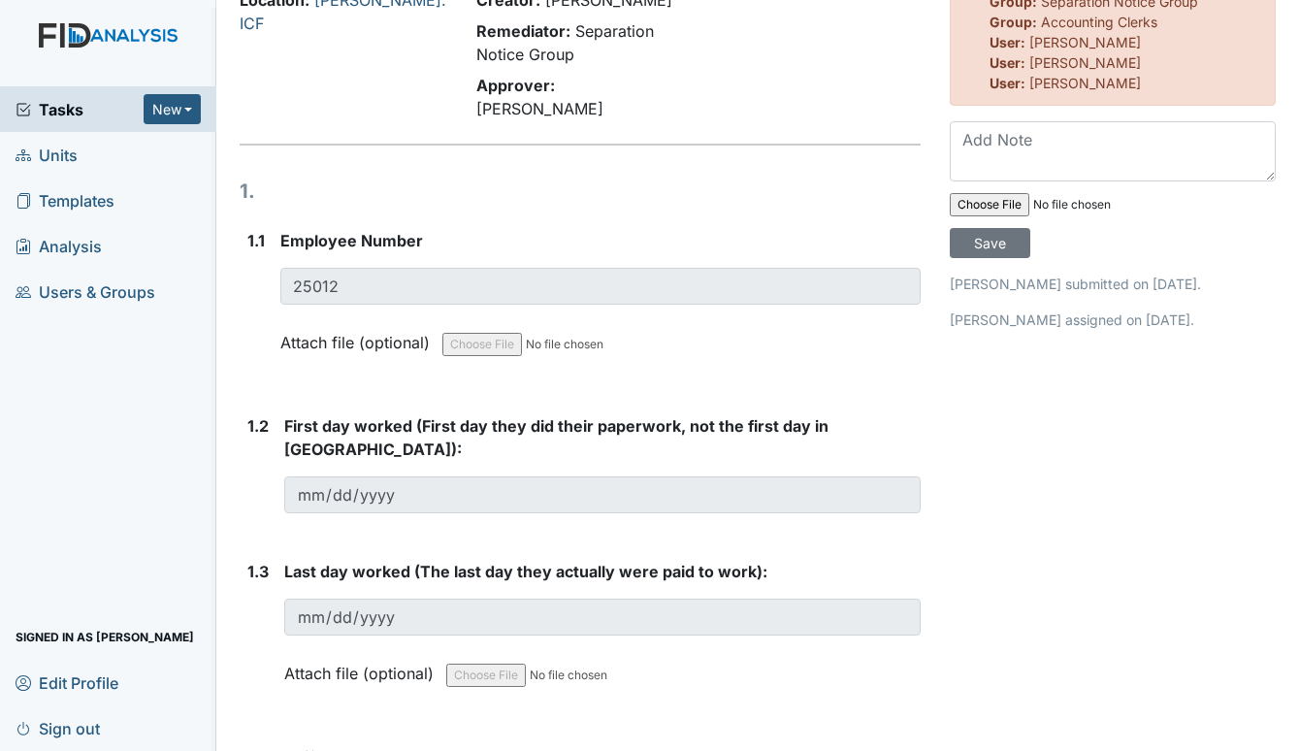
click at [46, 102] on span "Tasks" at bounding box center [80, 109] width 128 height 23
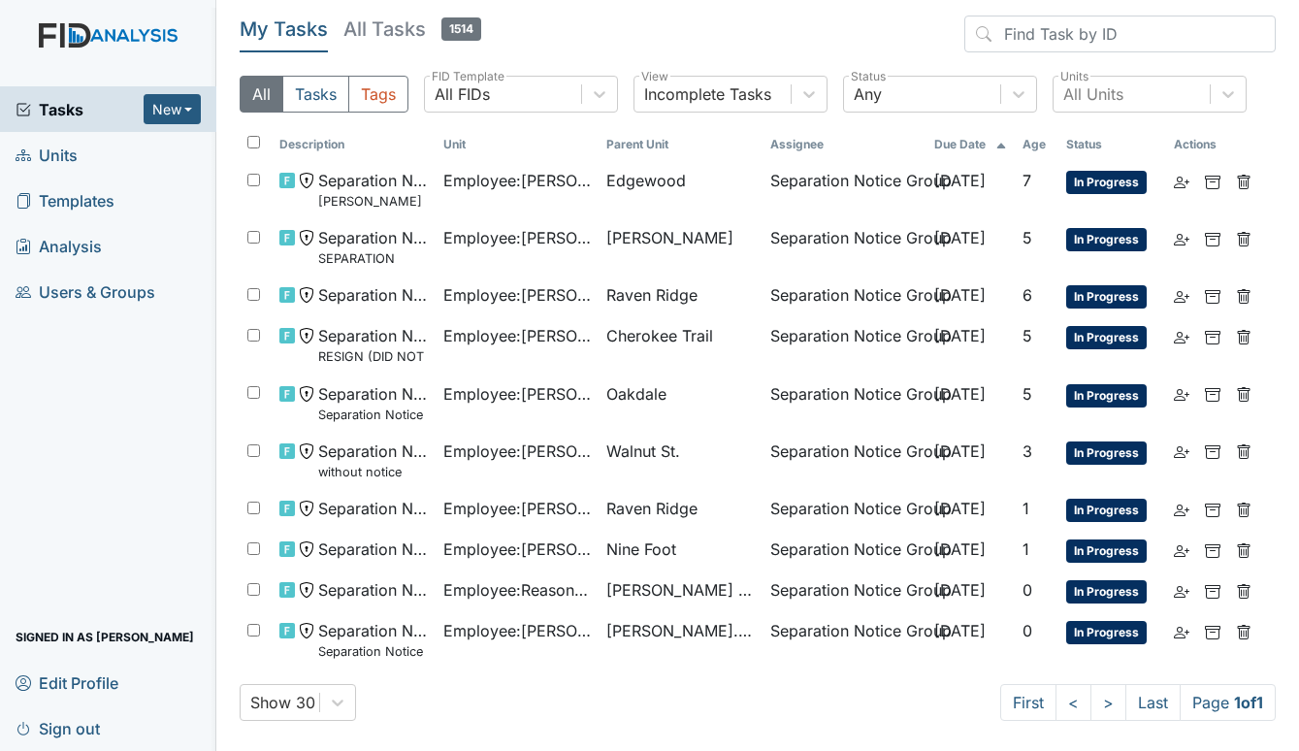
click at [43, 151] on span "Units" at bounding box center [47, 155] width 62 height 30
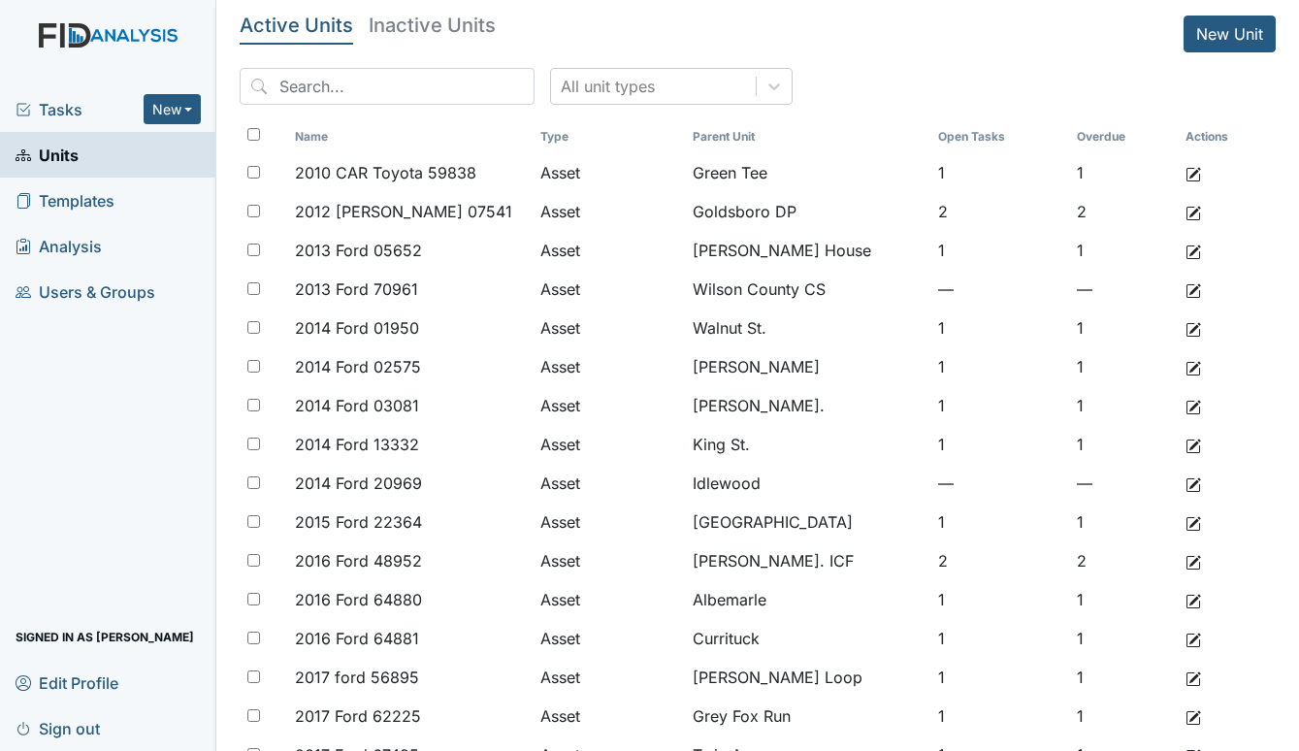
click at [75, 108] on span "Tasks" at bounding box center [80, 109] width 128 height 23
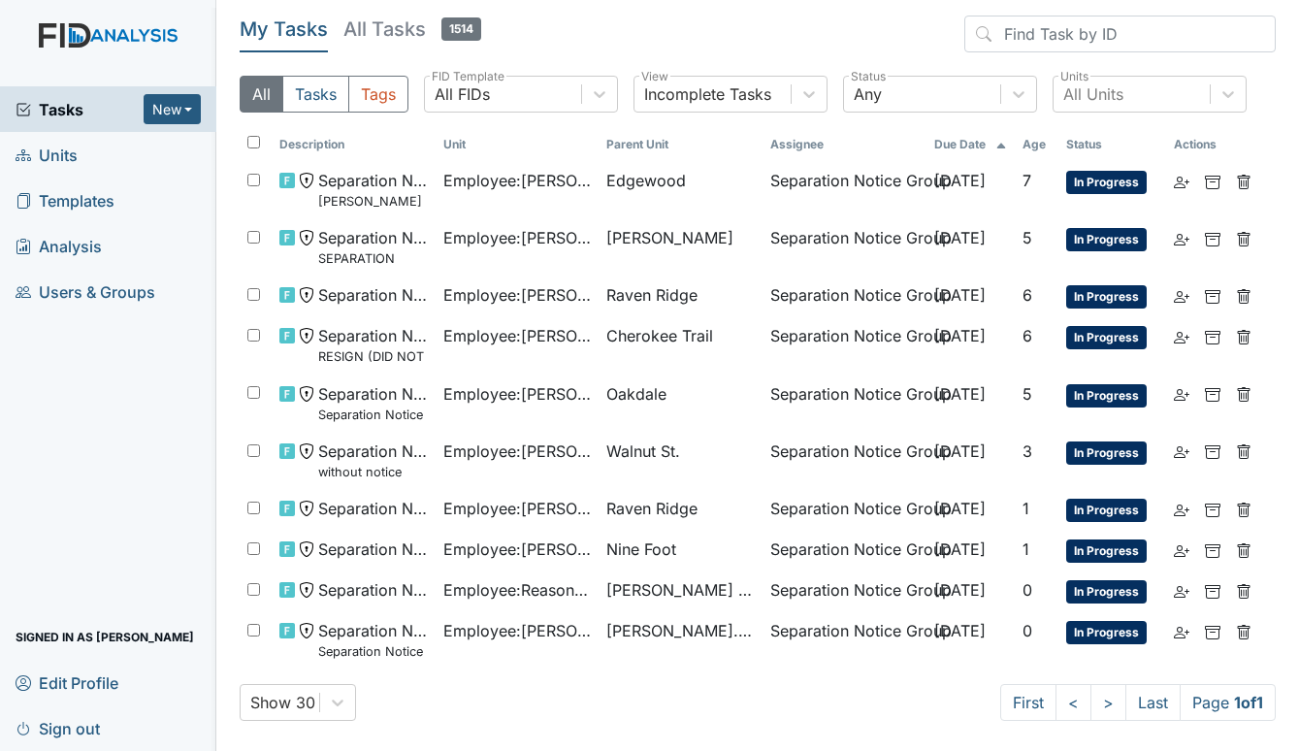
click at [77, 149] on span "Units" at bounding box center [47, 155] width 62 height 30
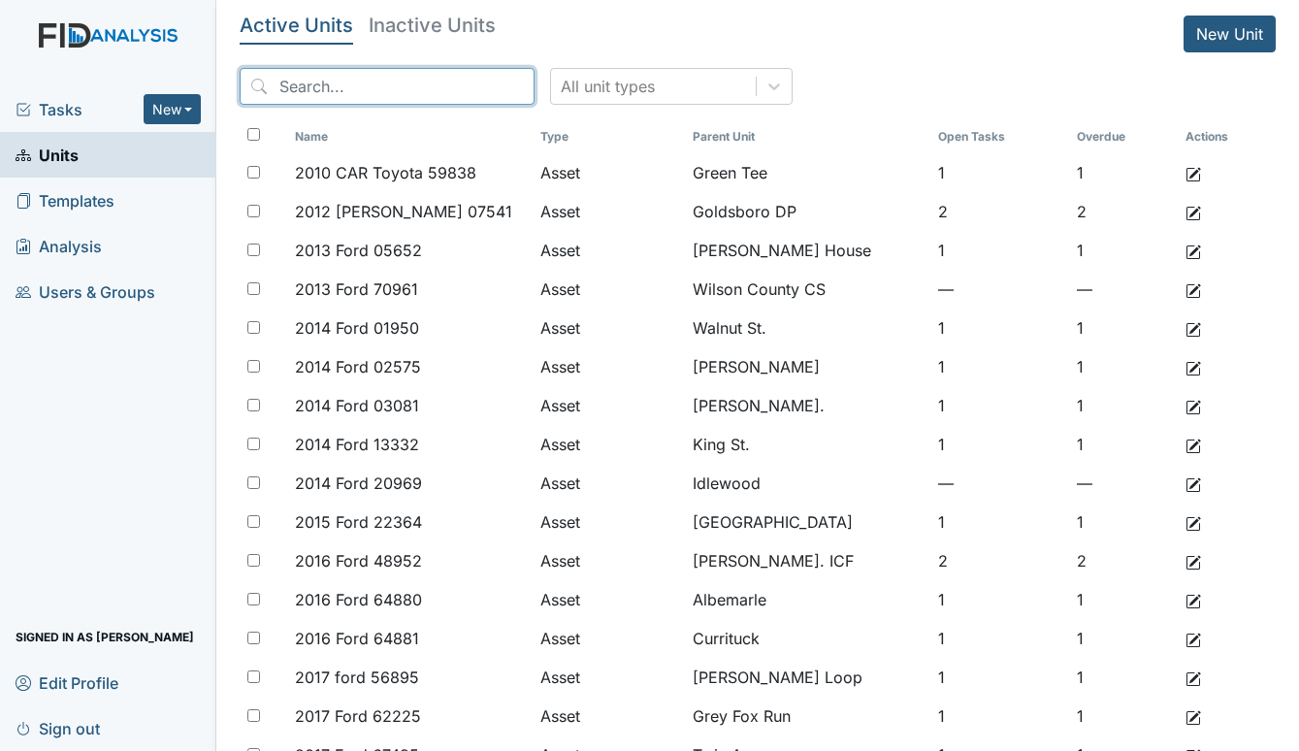
click at [371, 94] on input "search" at bounding box center [387, 86] width 295 height 37
type input "harris"
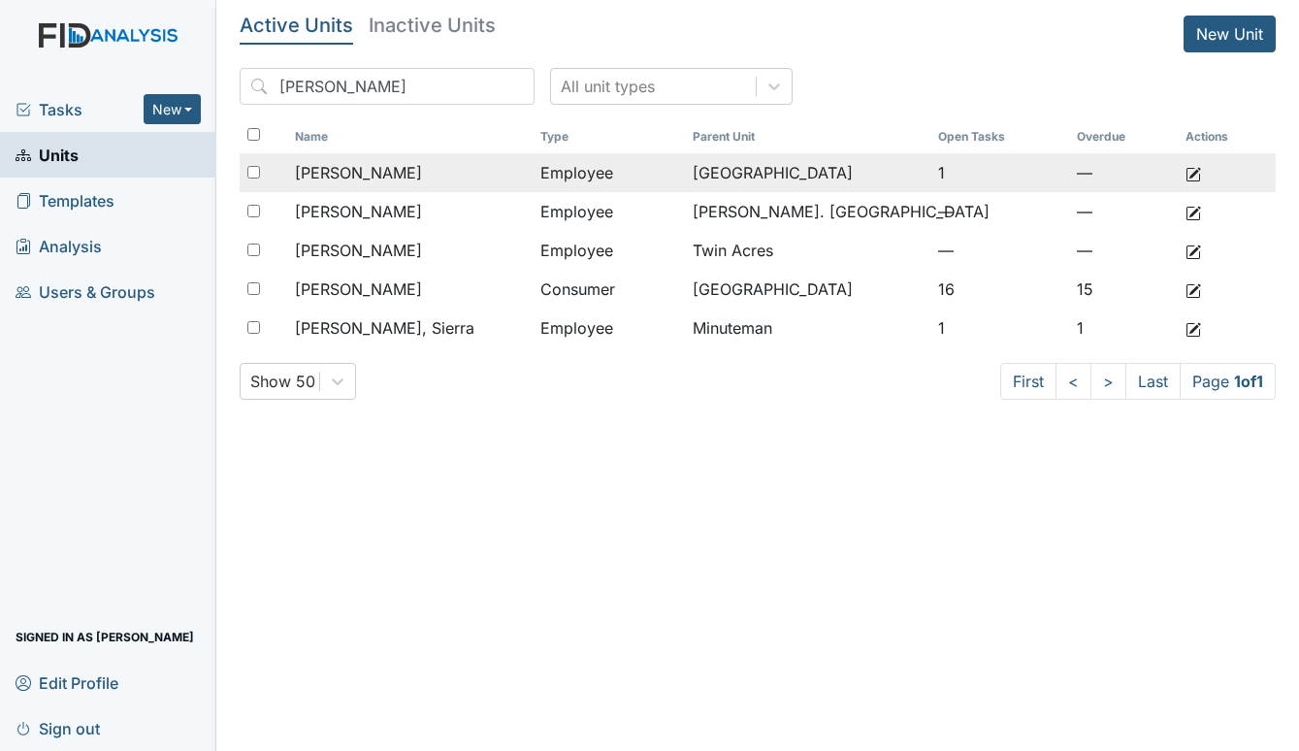
click at [405, 166] on div "[PERSON_NAME]" at bounding box center [410, 172] width 230 height 23
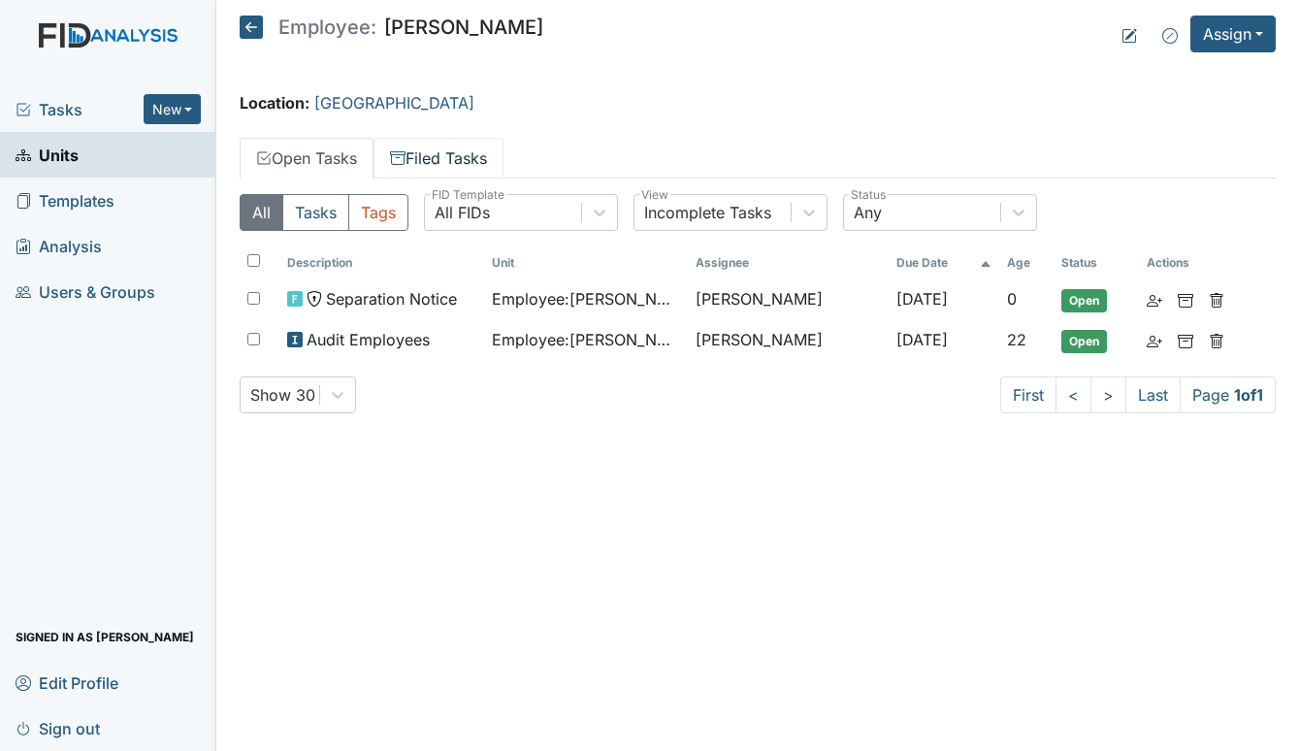
click at [448, 154] on link "Filed Tasks" at bounding box center [438, 158] width 130 height 41
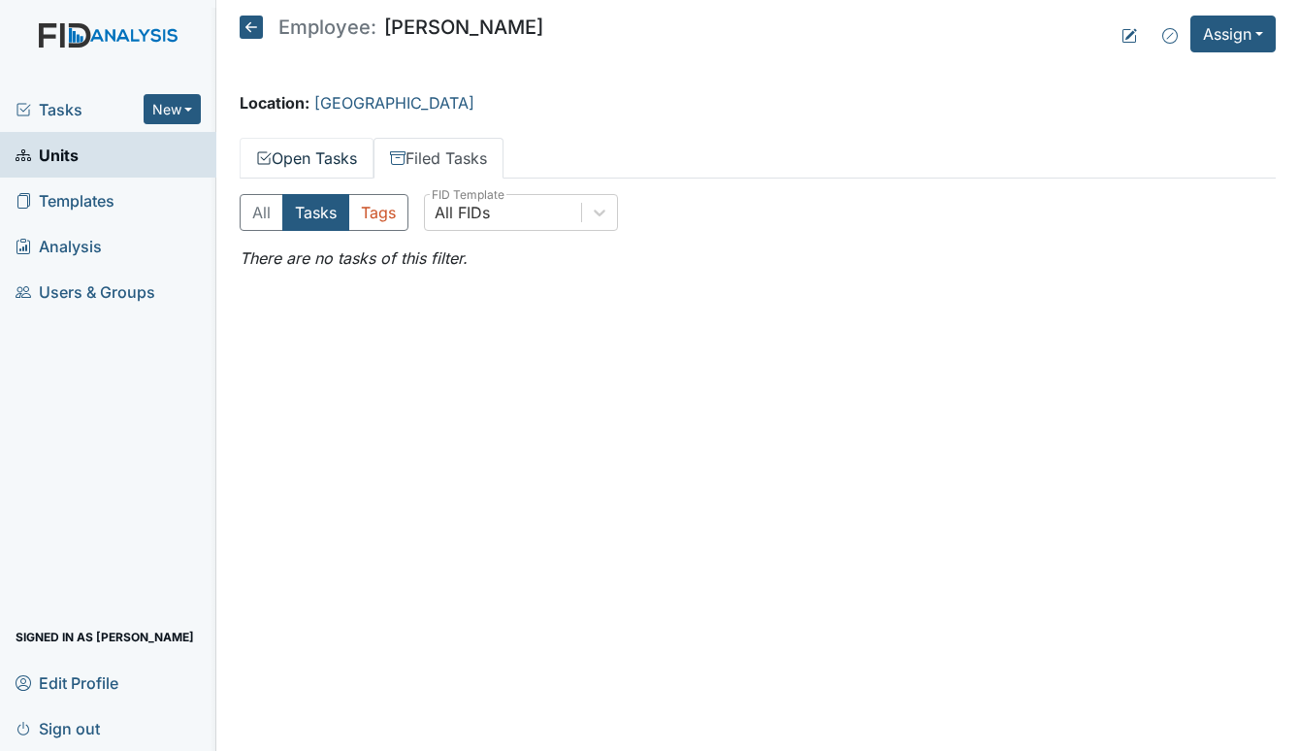
click at [334, 146] on link "Open Tasks" at bounding box center [307, 158] width 134 height 41
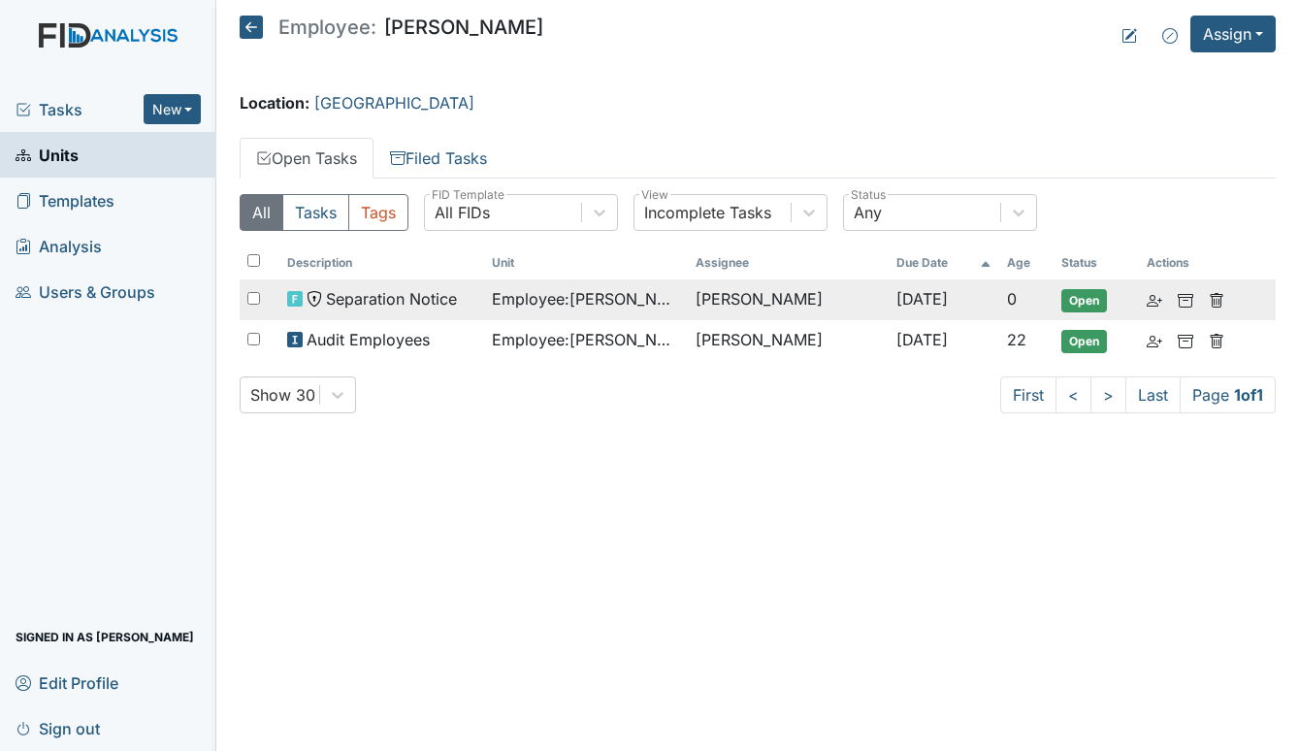
click at [484, 280] on td "Employee : Harris, Christa" at bounding box center [586, 299] width 205 height 41
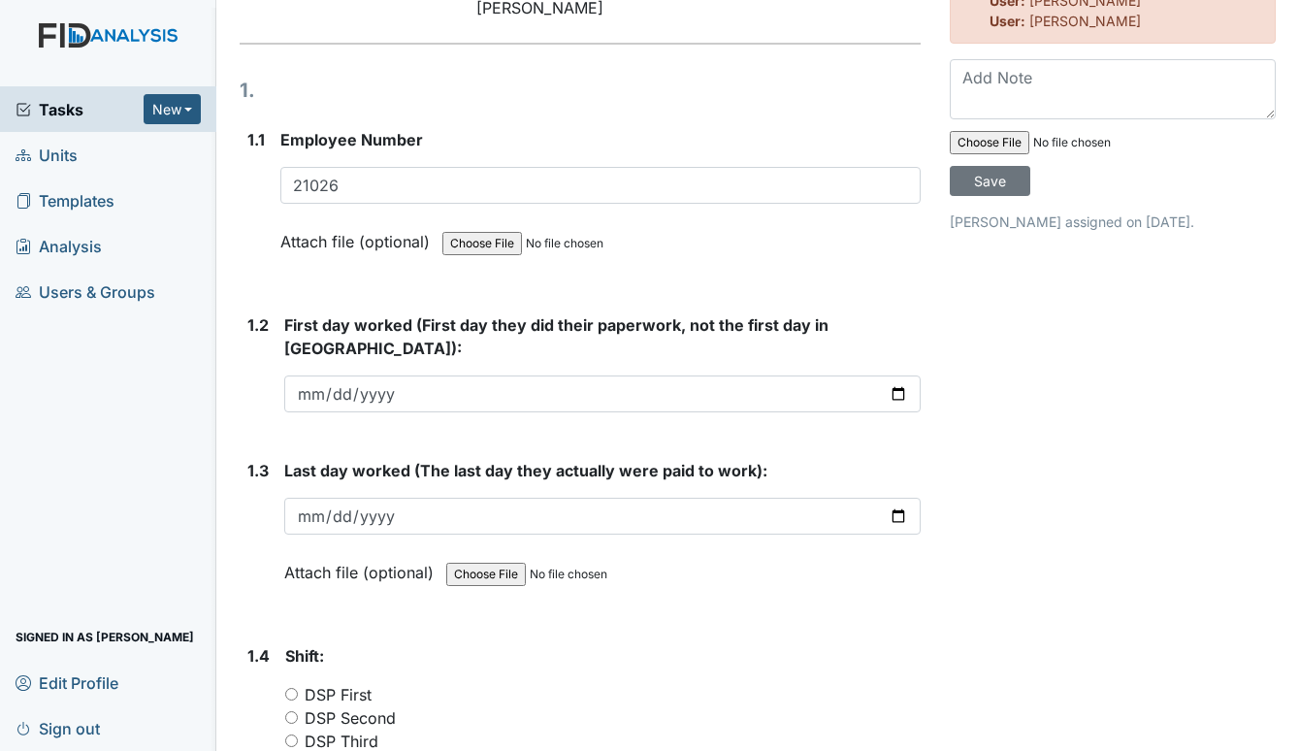
scroll to position [99, 0]
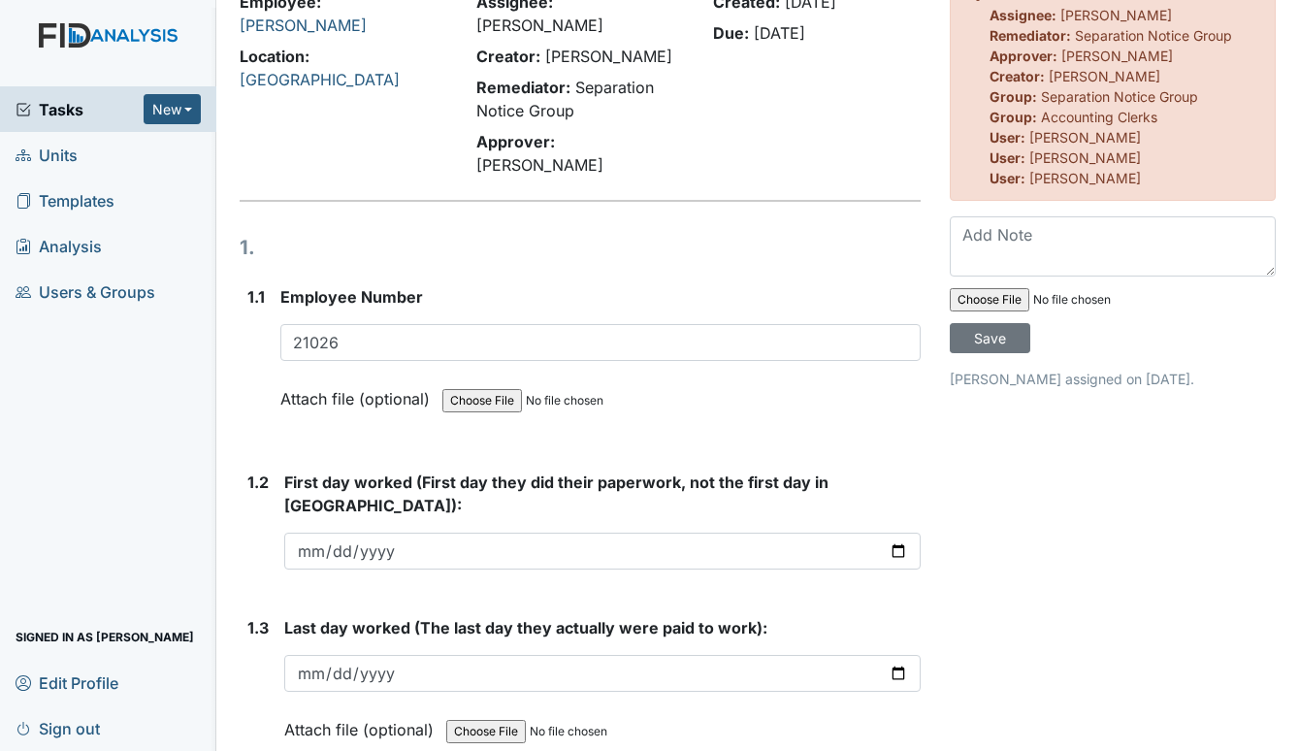
click at [43, 152] on span "Units" at bounding box center [47, 155] width 62 height 30
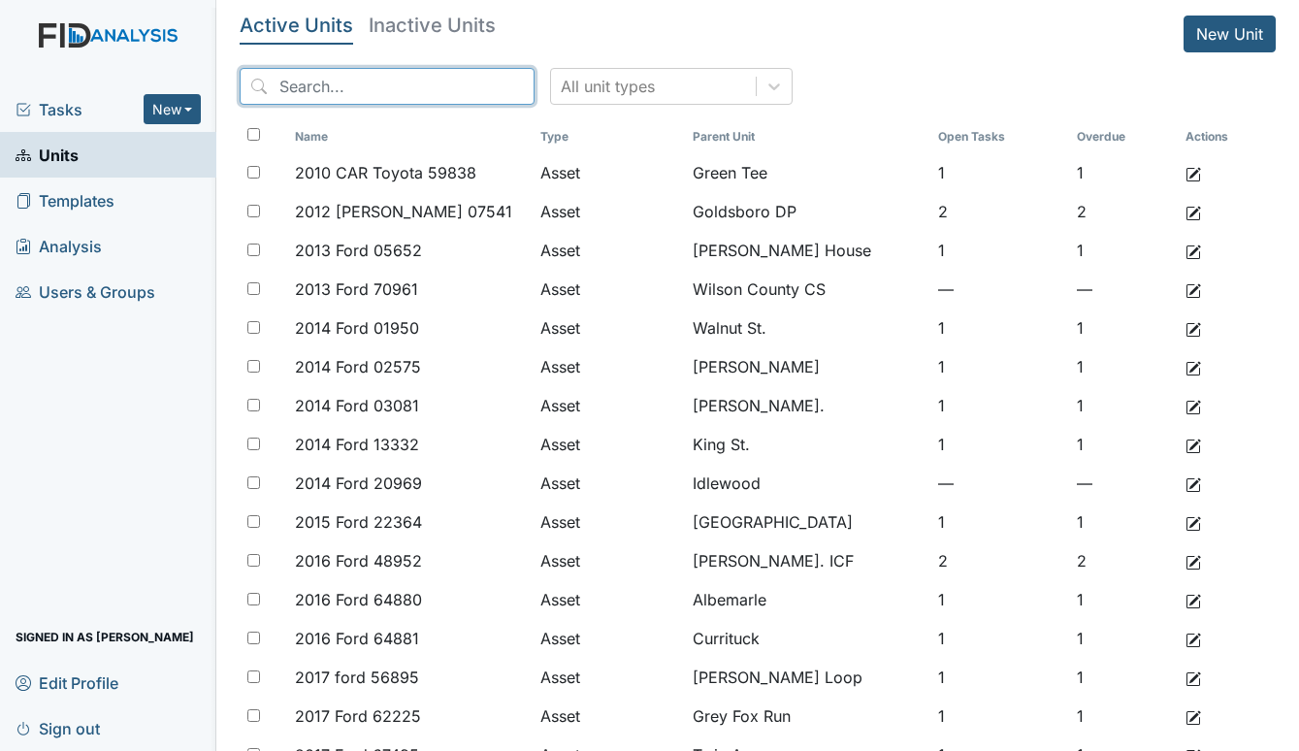
click at [324, 76] on input "search" at bounding box center [387, 86] width 295 height 37
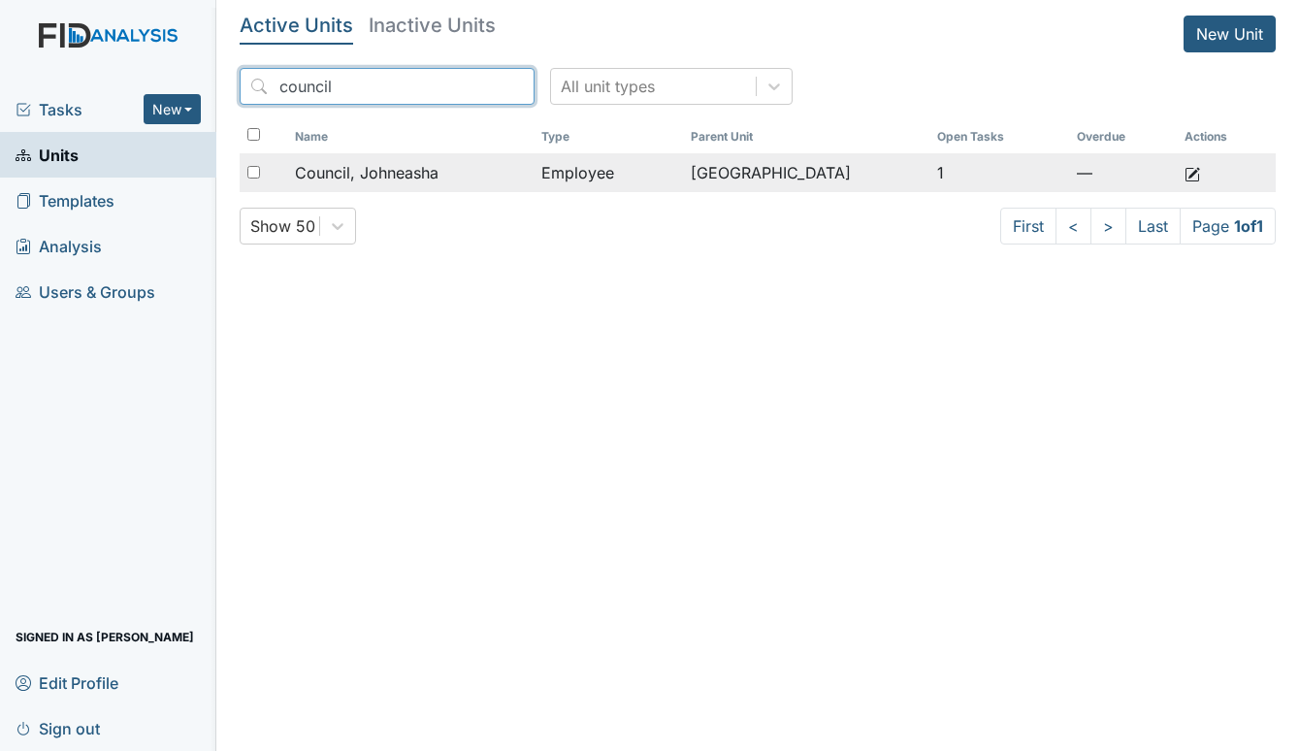
type input "council"
click at [396, 159] on td "Council, Johneasha" at bounding box center [410, 172] width 246 height 39
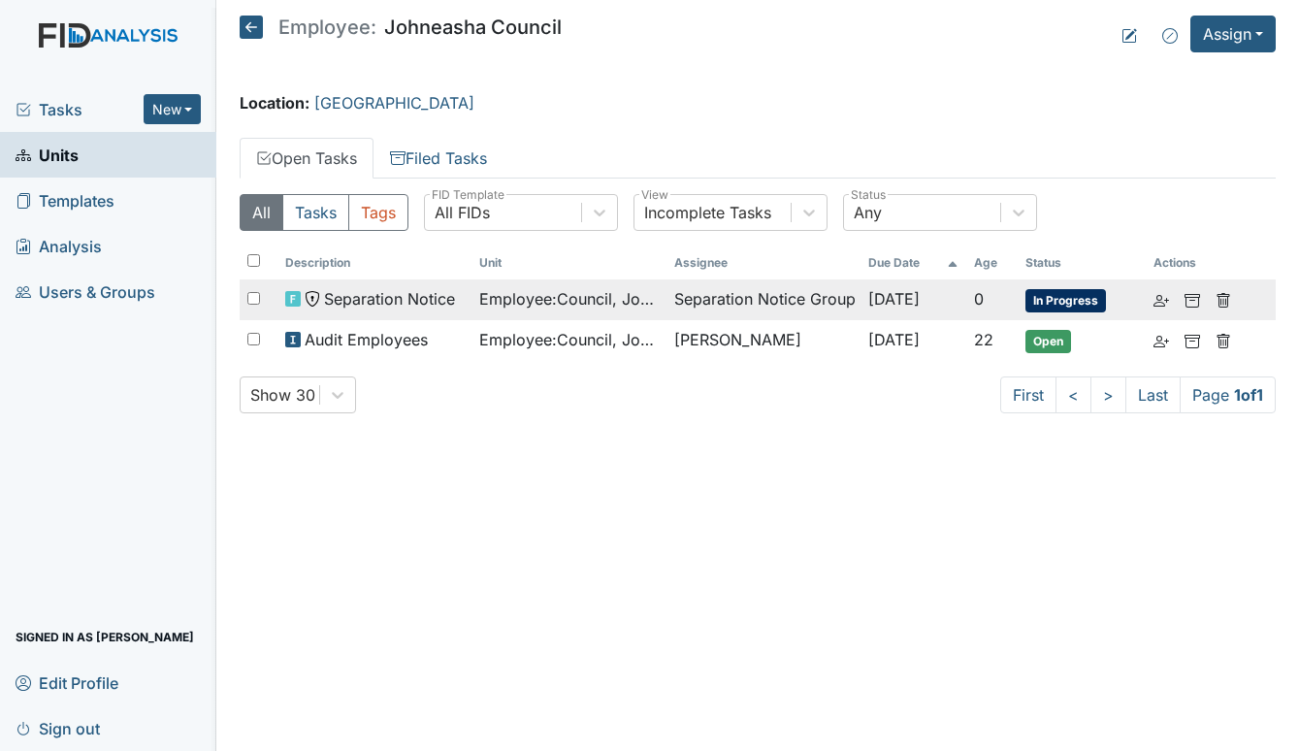
click at [440, 297] on span "Separation Notice" at bounding box center [389, 298] width 131 height 23
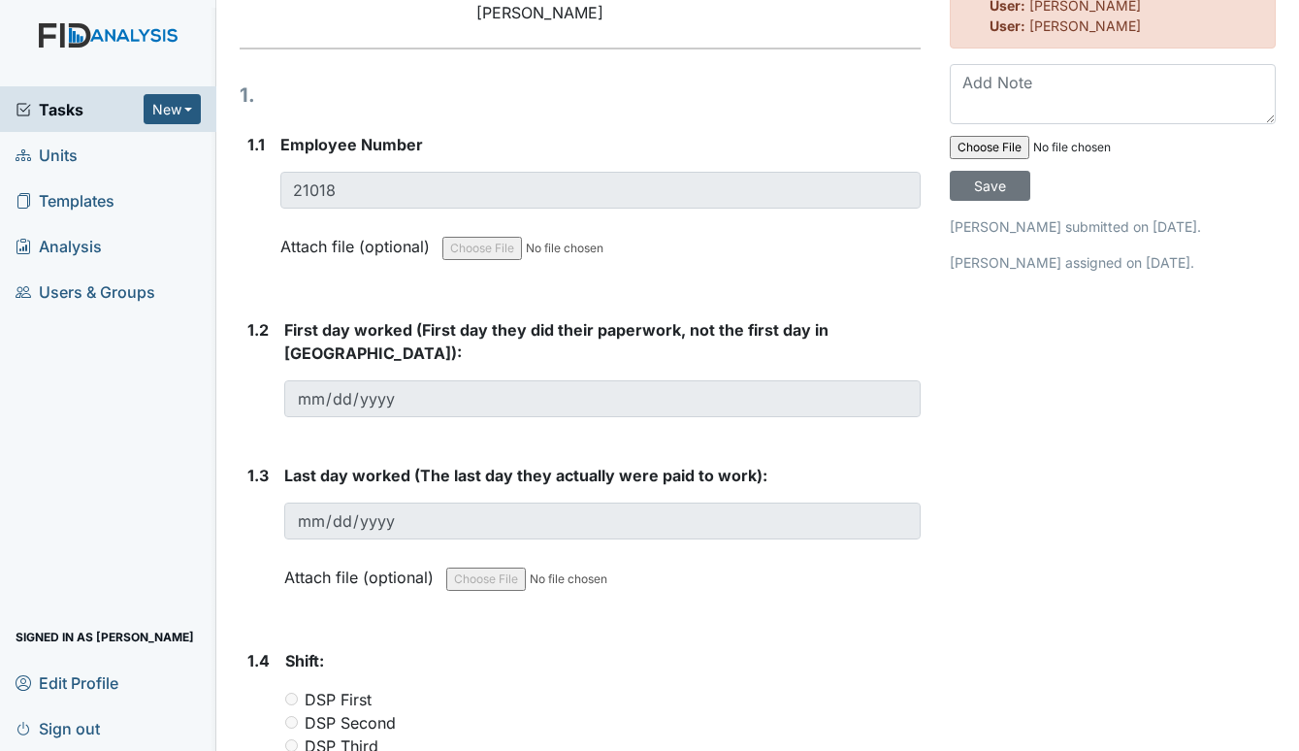
scroll to position [291, 0]
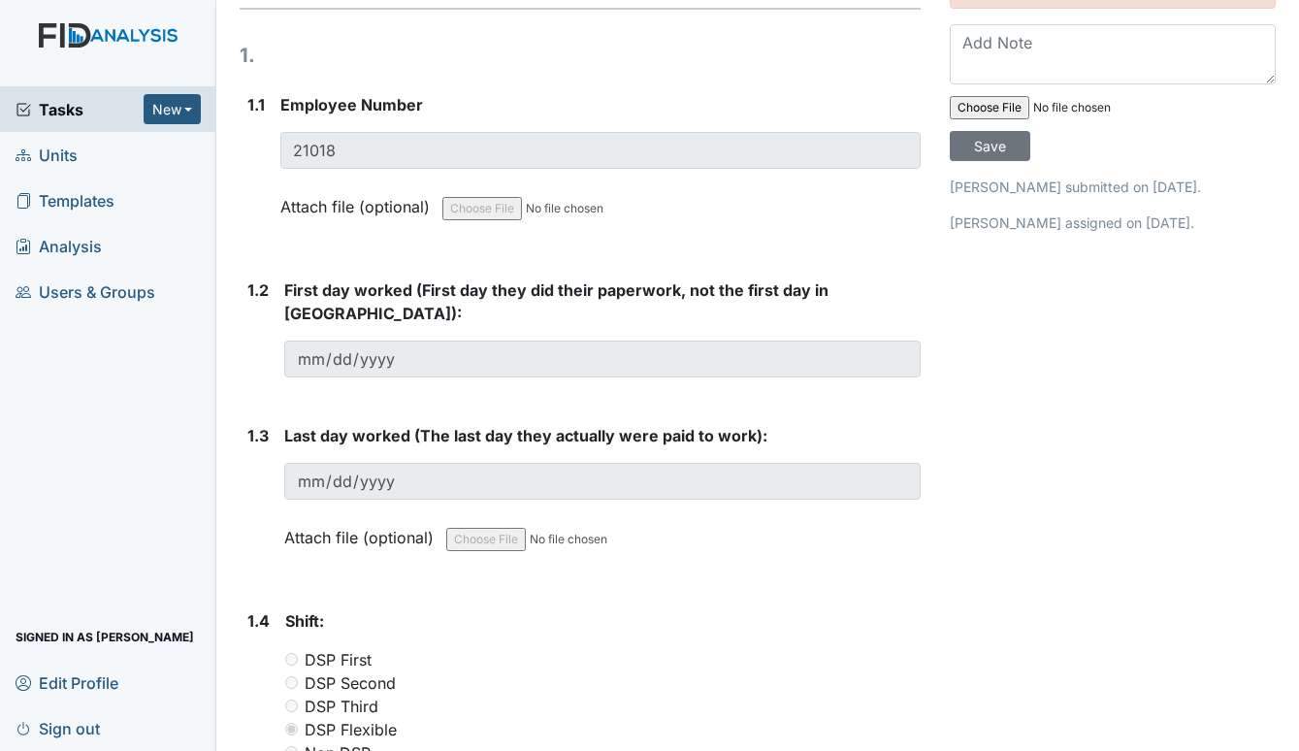
click at [44, 152] on span "Units" at bounding box center [47, 155] width 62 height 30
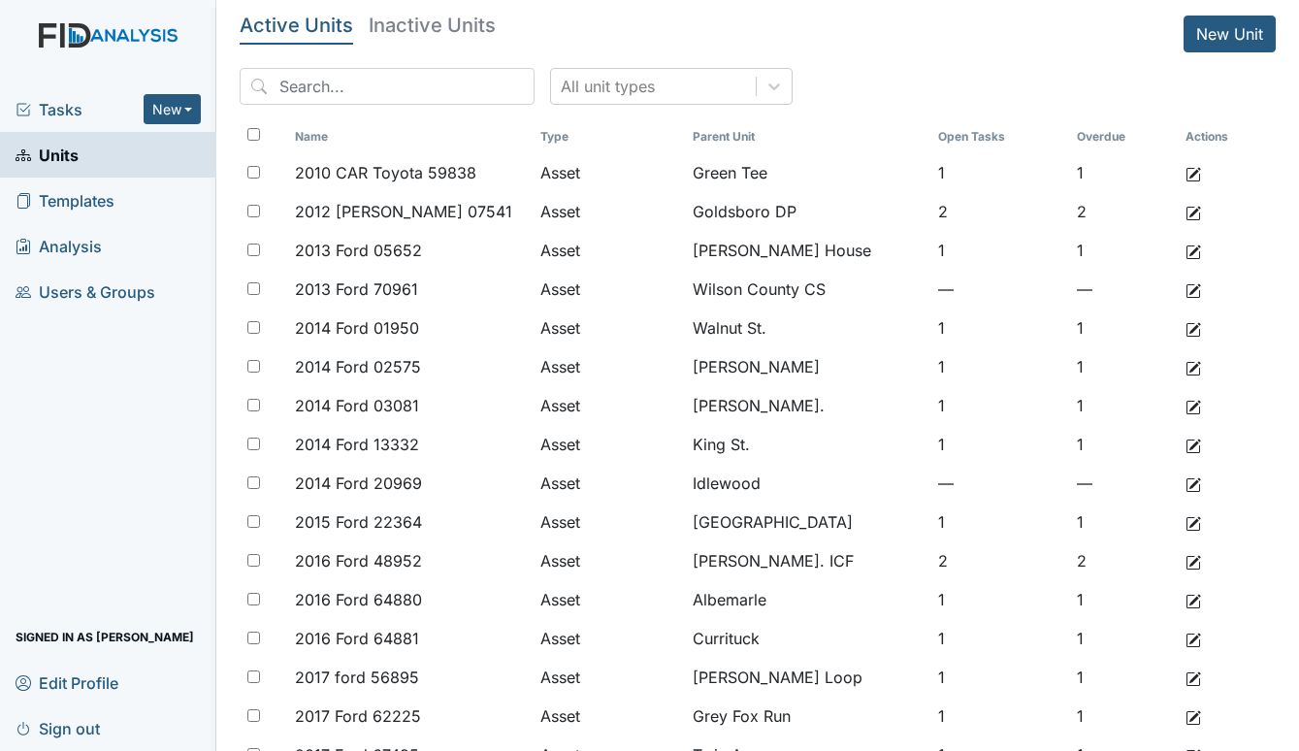
click at [67, 105] on span "Tasks" at bounding box center [80, 109] width 128 height 23
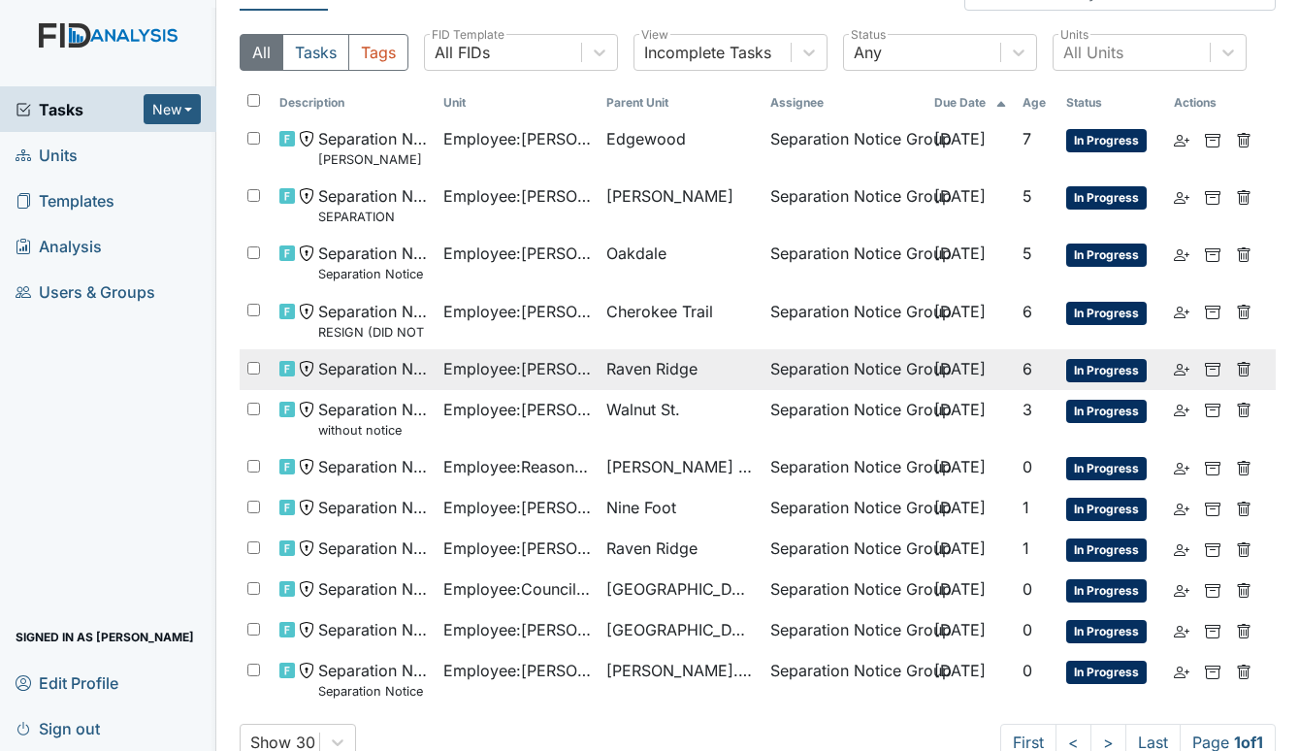
scroll to position [82, 0]
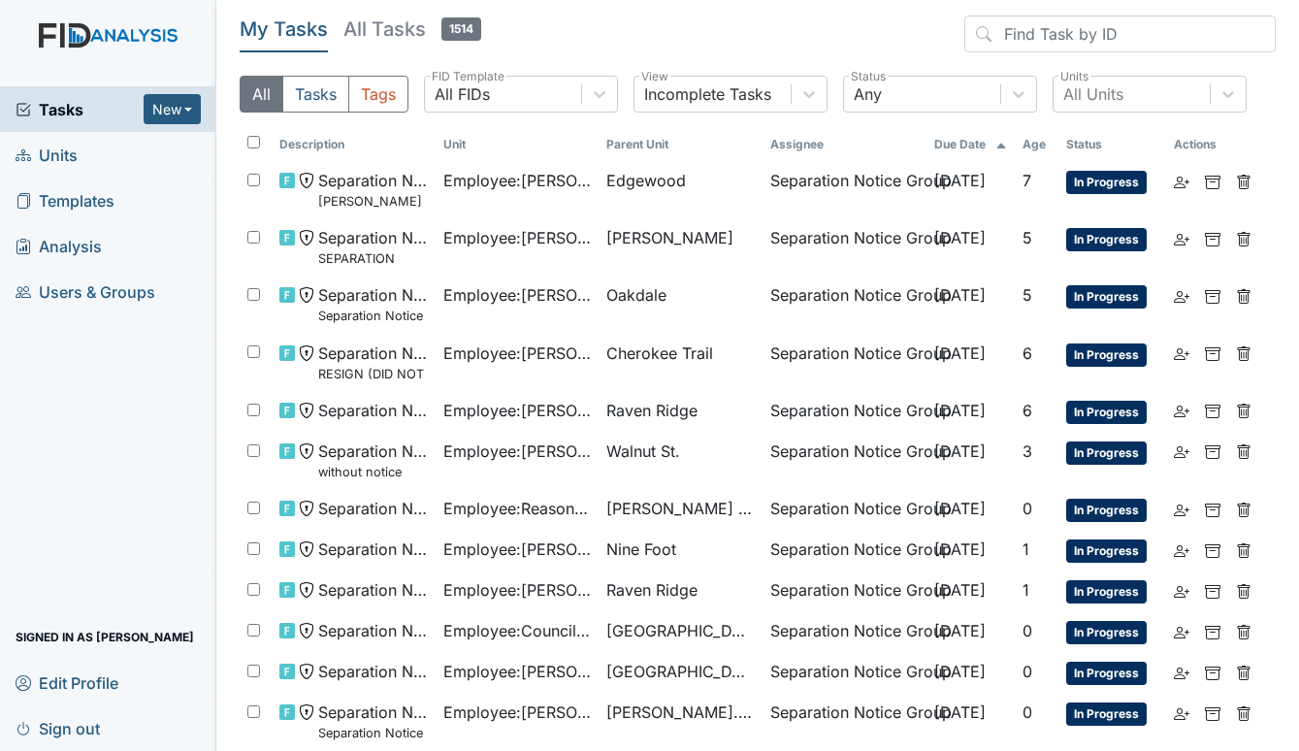
click at [76, 150] on span "Units" at bounding box center [47, 155] width 62 height 30
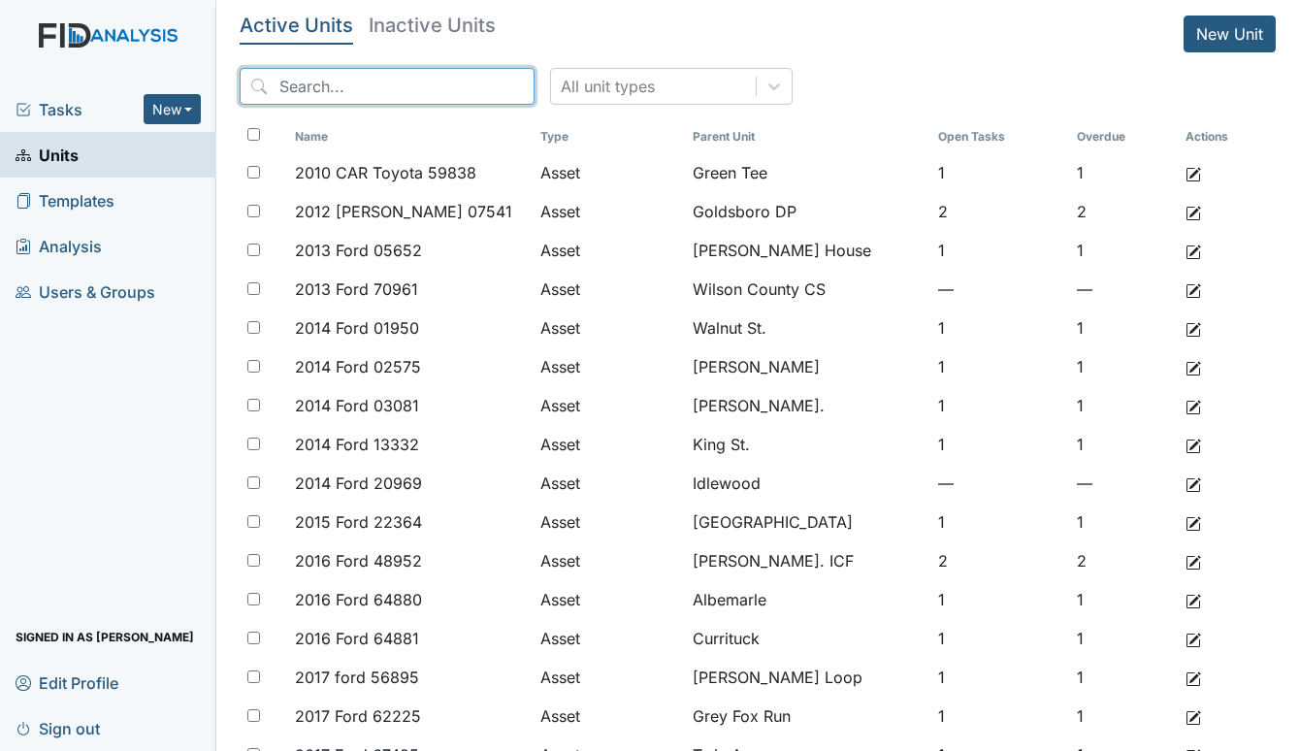
click at [340, 84] on input "search" at bounding box center [387, 86] width 295 height 37
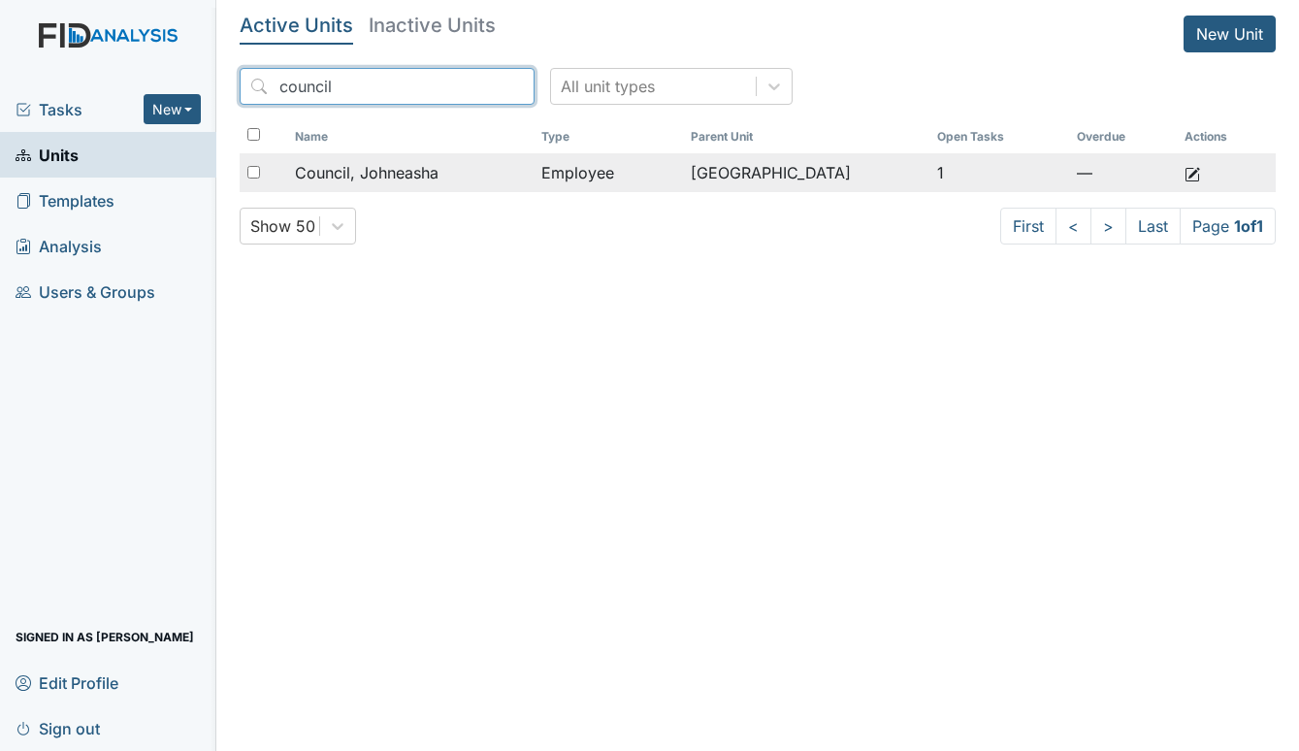
type input "council"
click at [483, 174] on div "Council, Johneasha" at bounding box center [410, 172] width 231 height 23
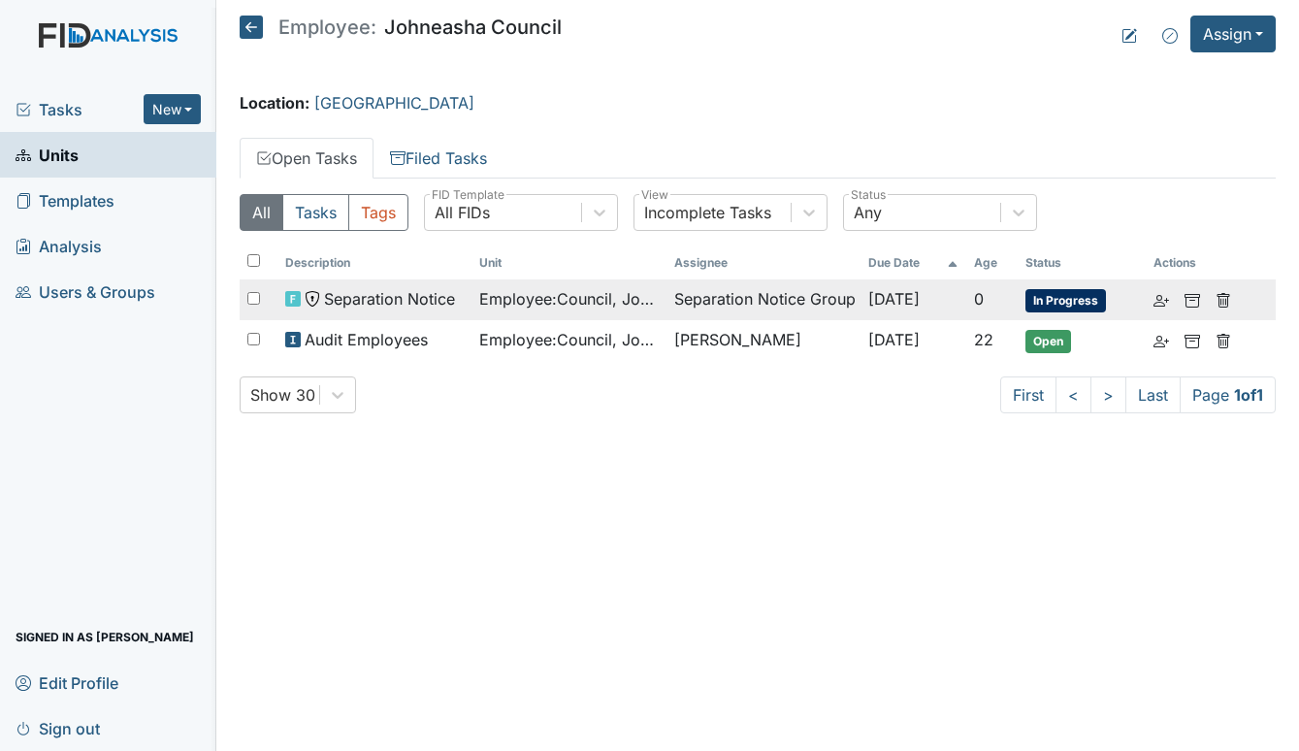
click at [619, 289] on span "Employee : Council, Johneasha" at bounding box center [568, 298] width 178 height 23
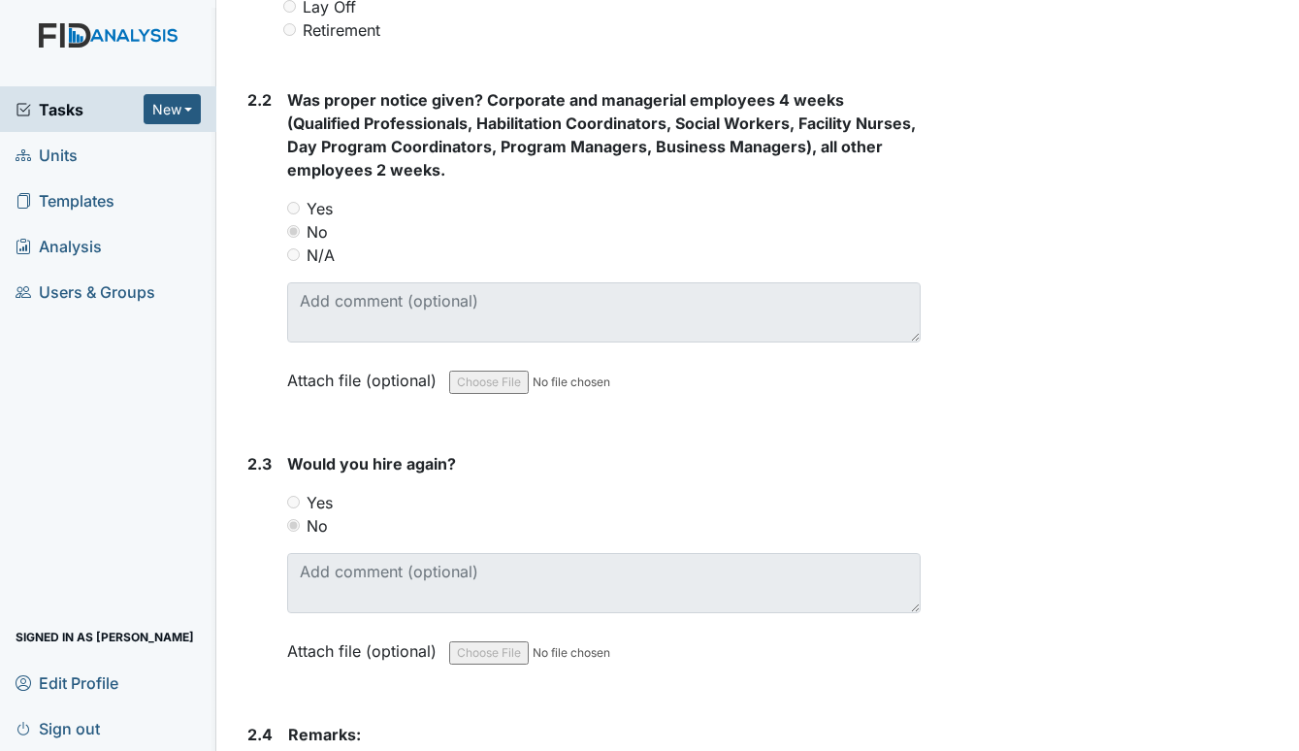
scroll to position [1355, 0]
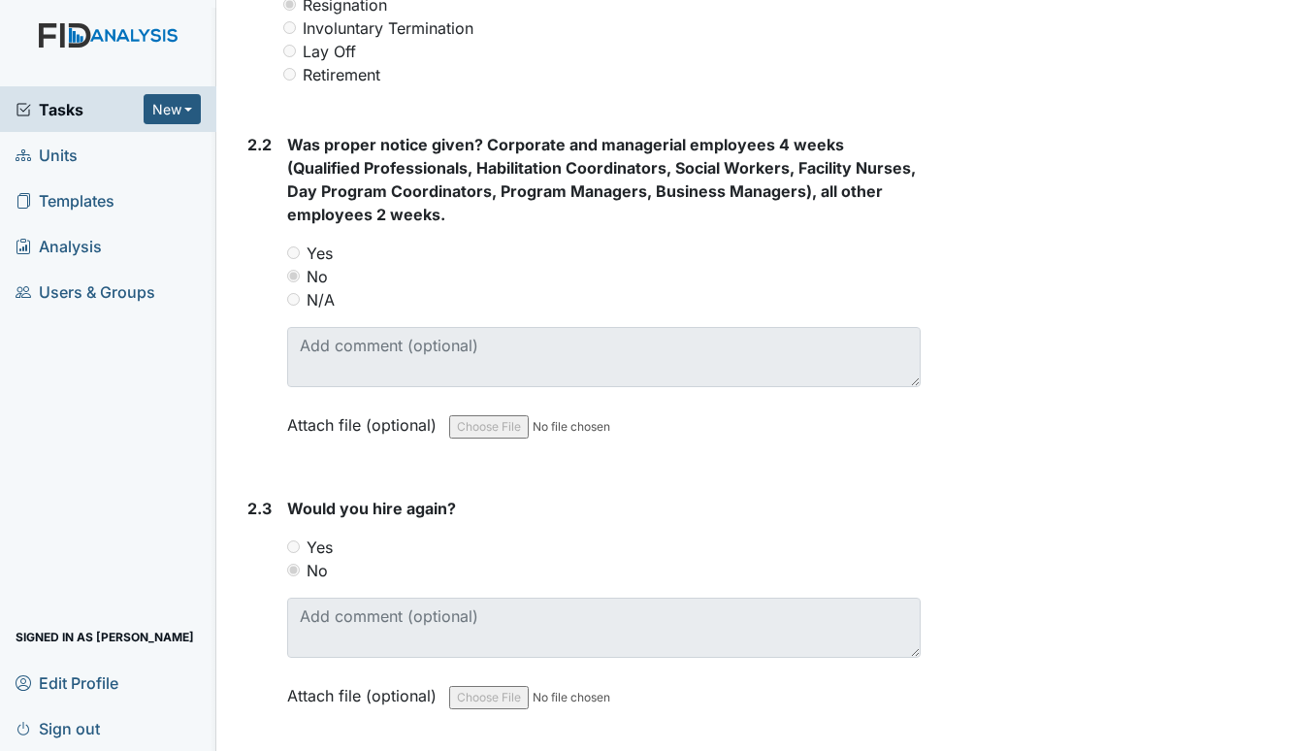
click at [65, 157] on span "Units" at bounding box center [47, 155] width 62 height 30
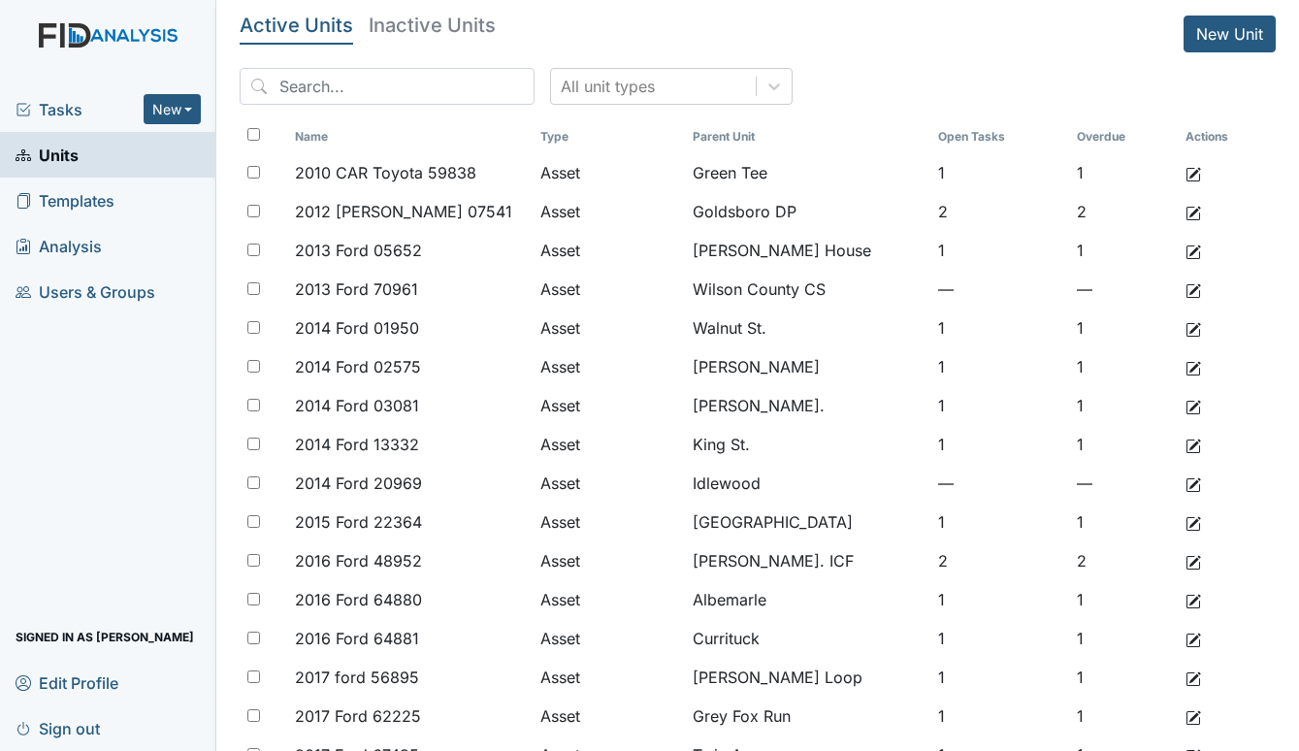
click at [55, 104] on span "Tasks" at bounding box center [80, 109] width 128 height 23
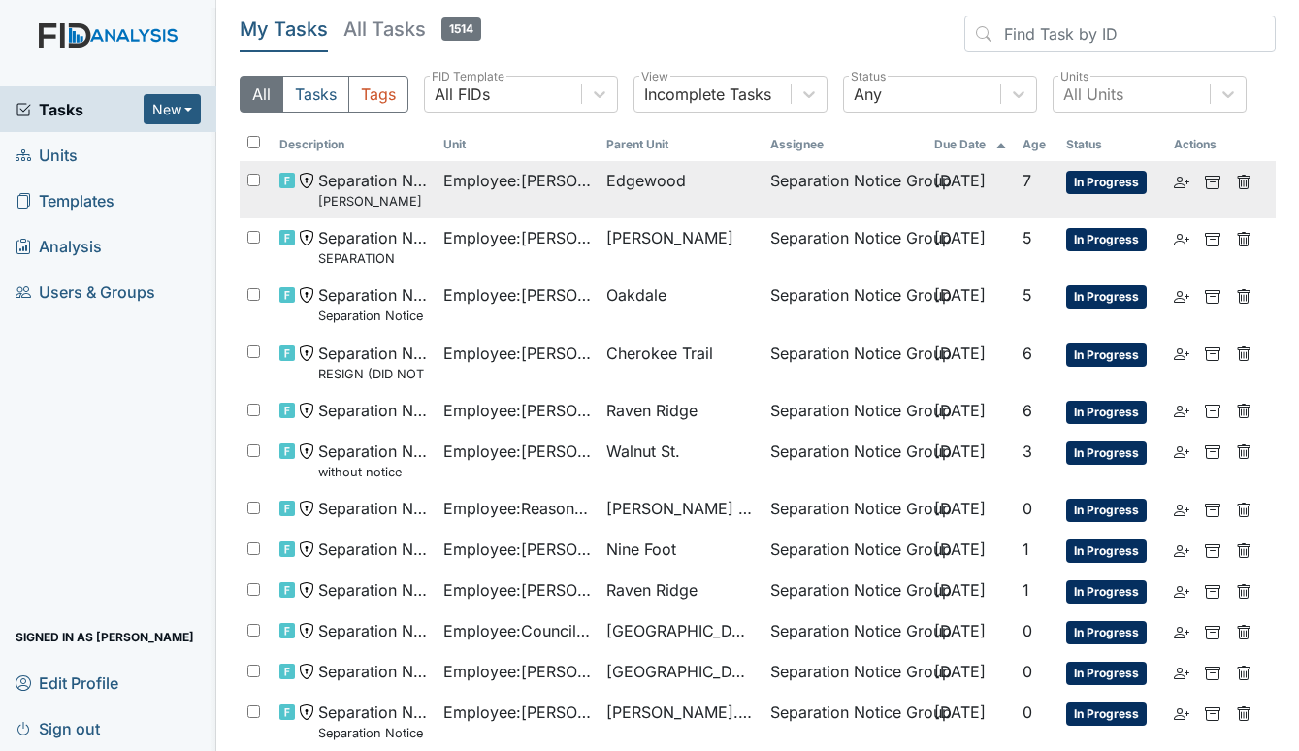
scroll to position [82, 0]
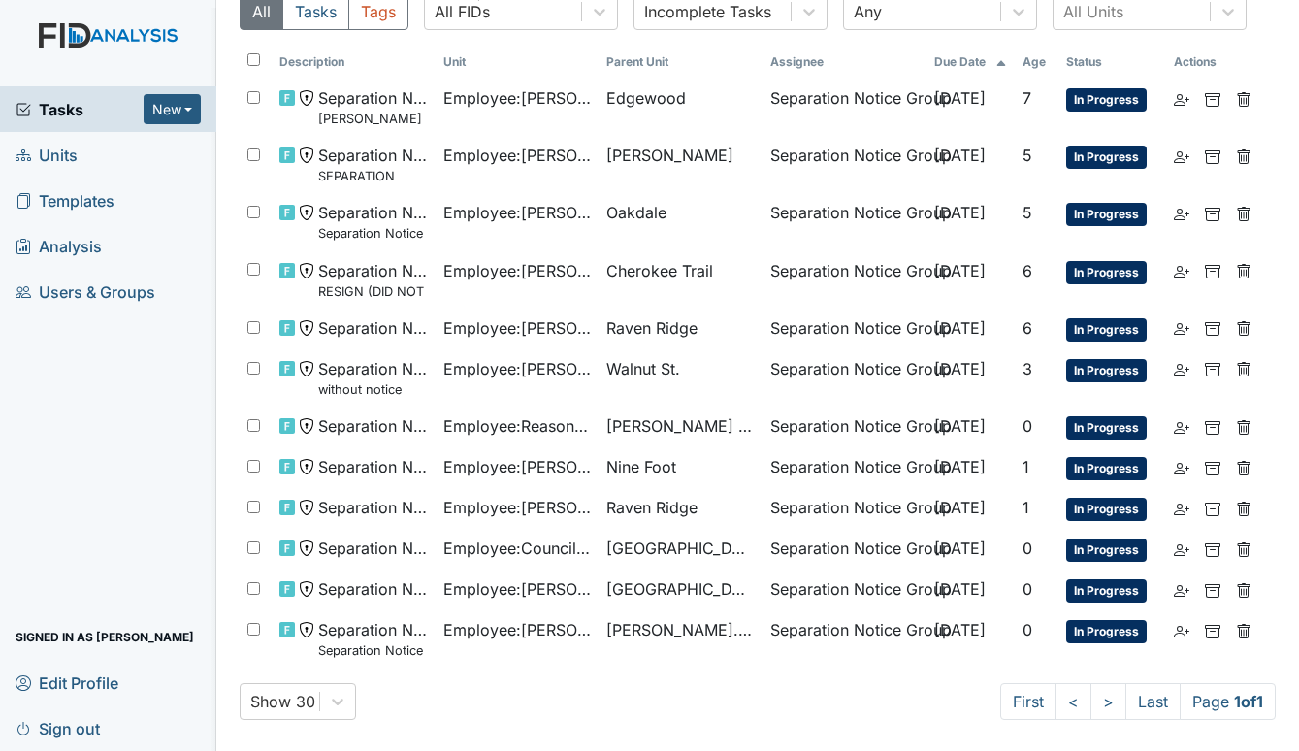
click at [32, 149] on span "Units" at bounding box center [47, 155] width 62 height 30
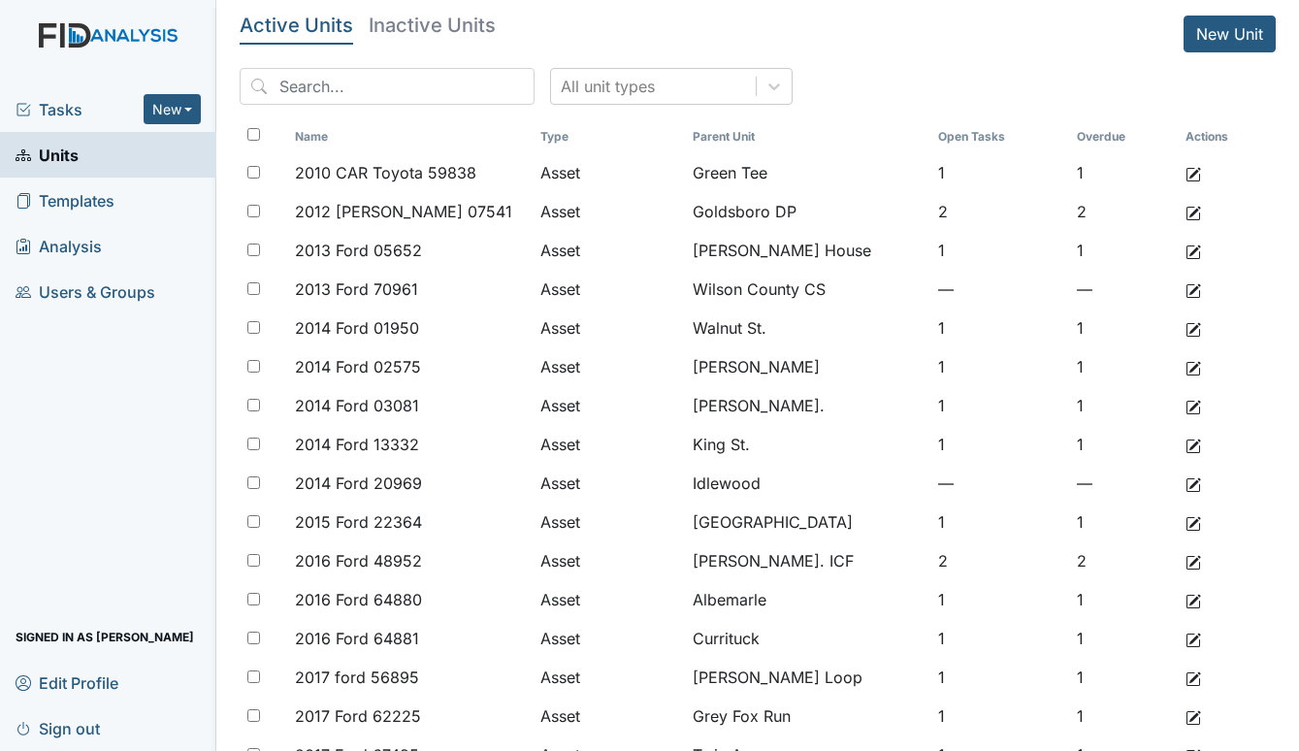
click at [63, 104] on span "Tasks" at bounding box center [80, 109] width 128 height 23
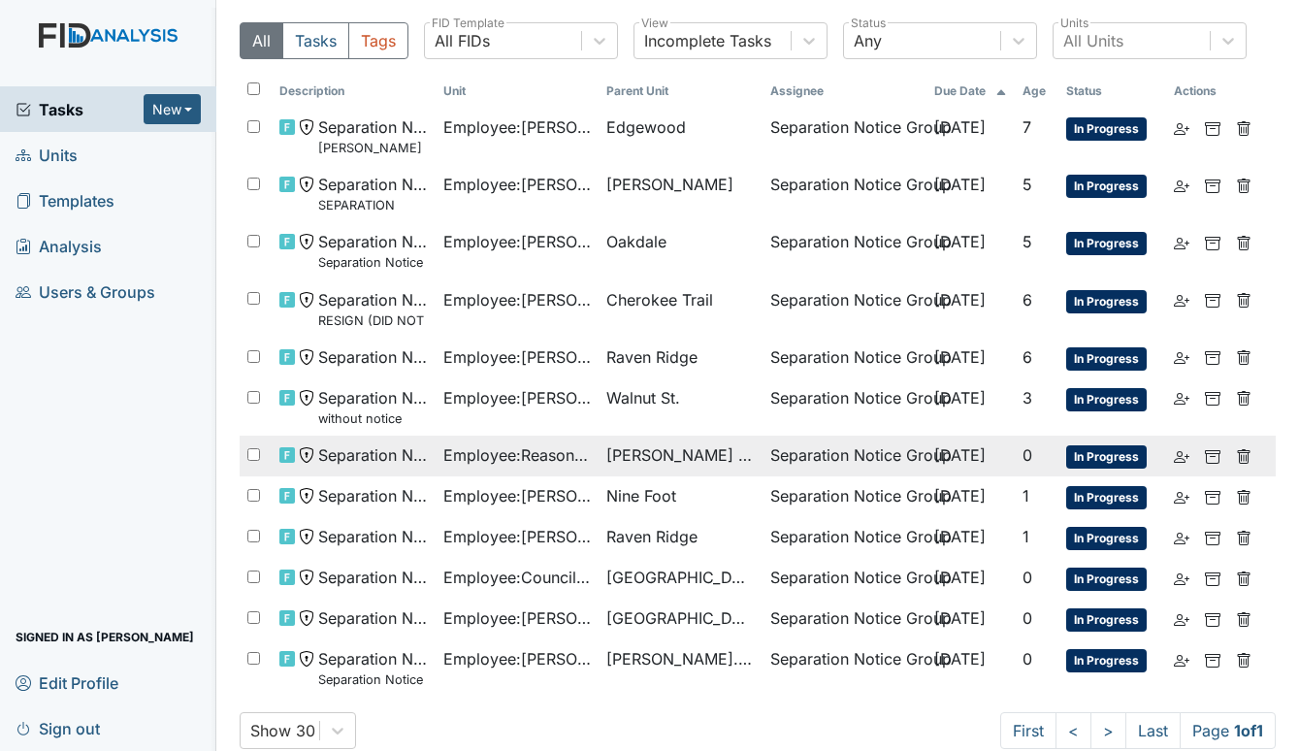
scroll to position [82, 0]
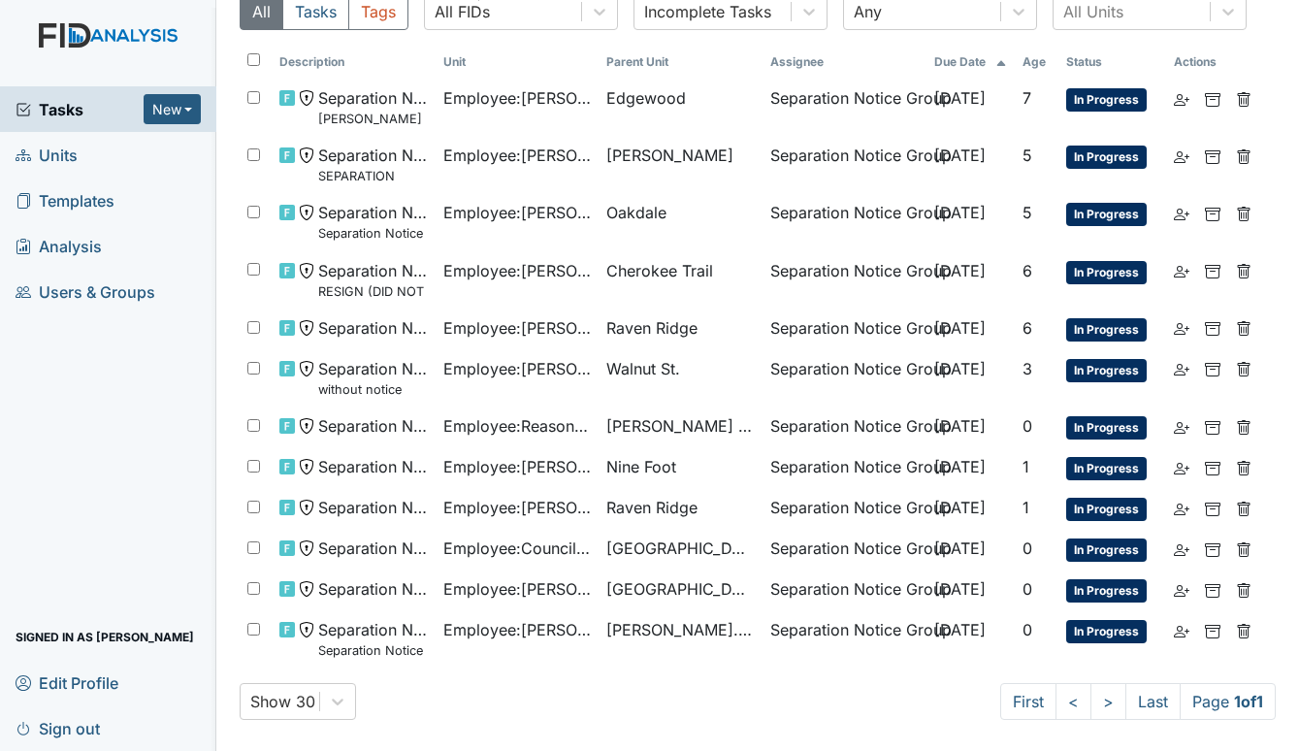
click at [52, 148] on span "Units" at bounding box center [47, 155] width 62 height 30
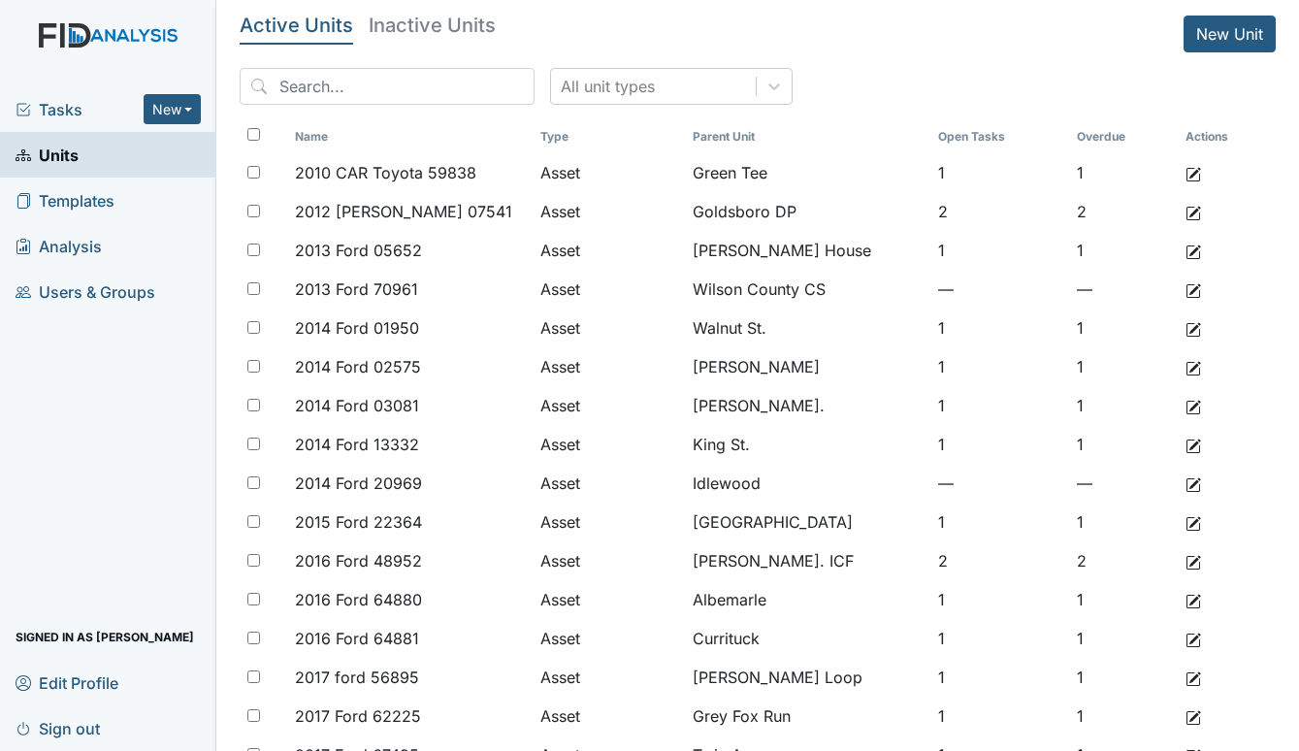
click at [51, 104] on span "Tasks" at bounding box center [80, 109] width 128 height 23
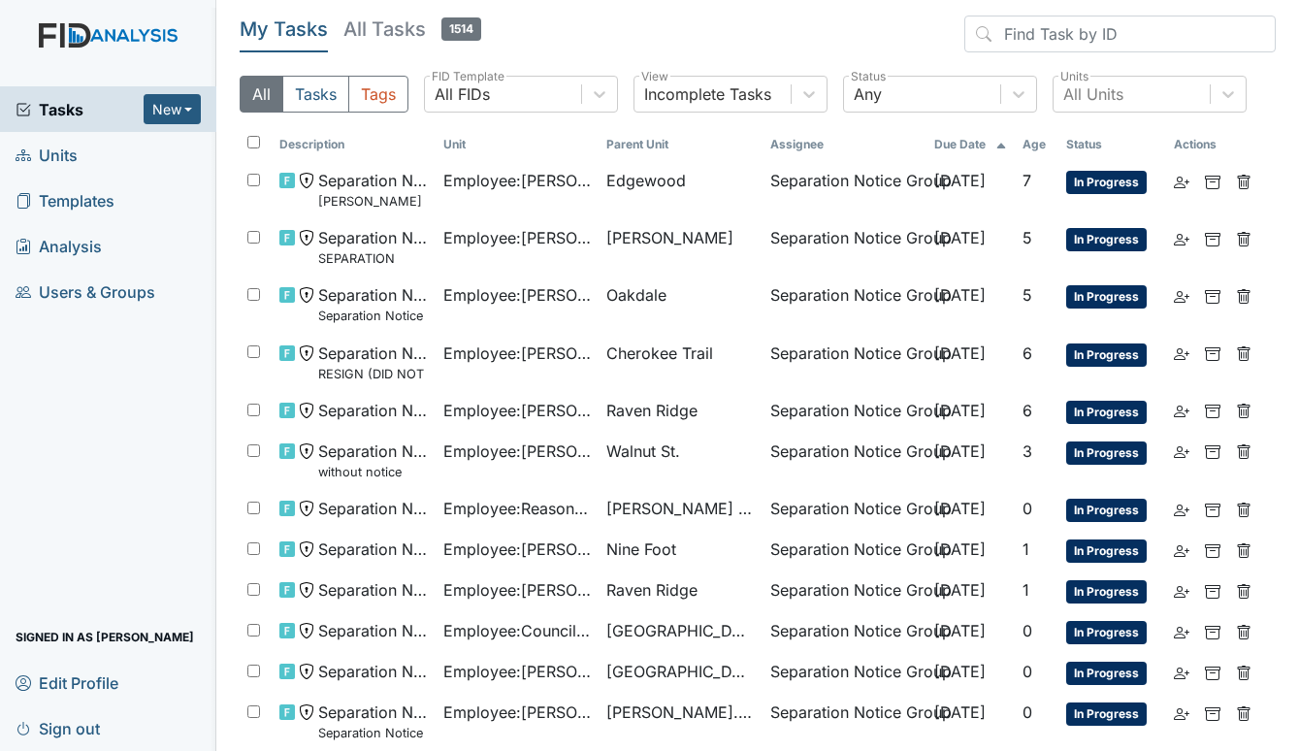
click at [69, 158] on span "Units" at bounding box center [47, 155] width 62 height 30
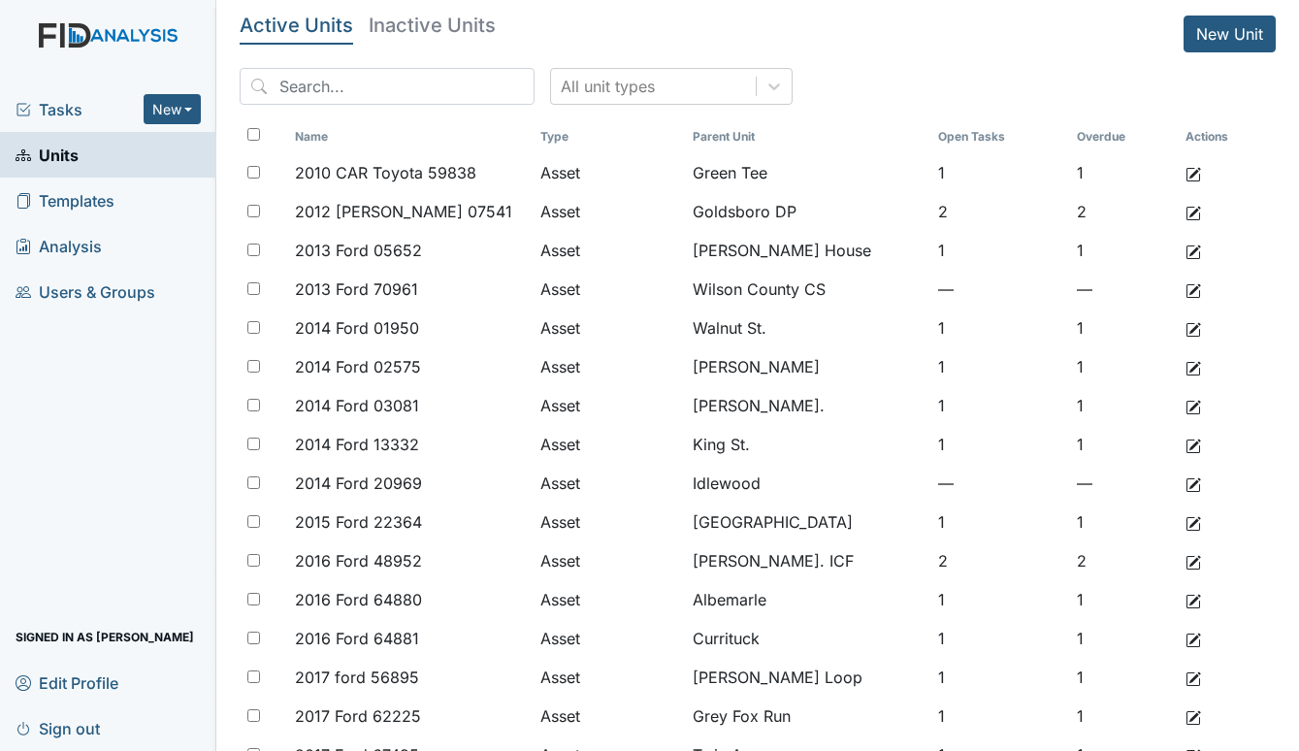
click at [73, 113] on span "Tasks" at bounding box center [80, 109] width 128 height 23
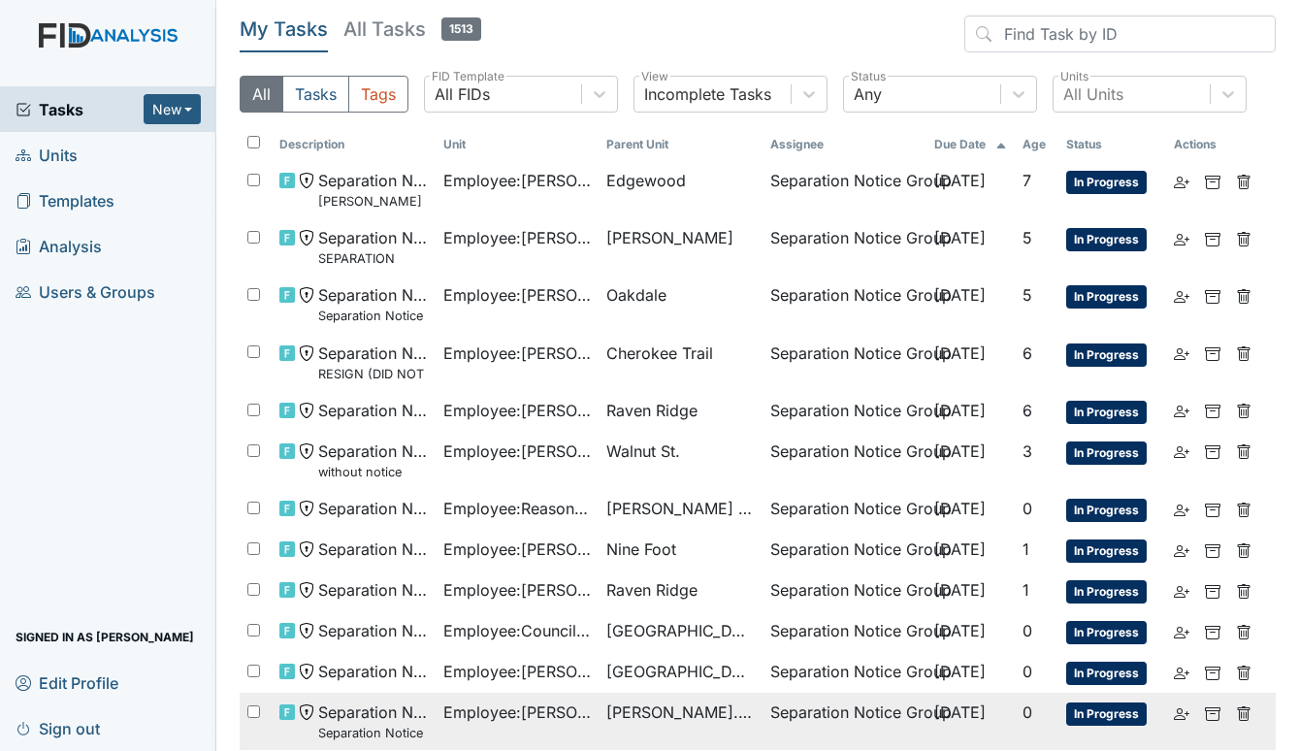
scroll to position [82, 0]
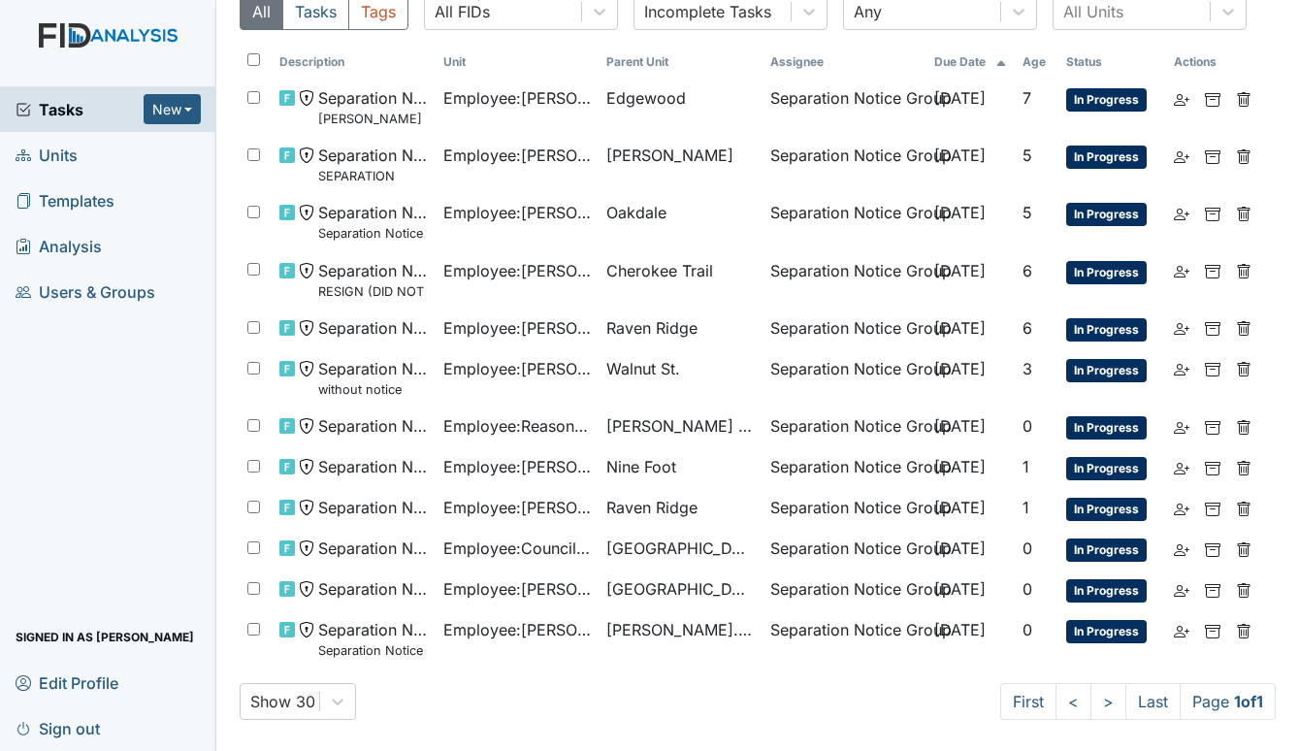
click at [71, 151] on span "Units" at bounding box center [47, 155] width 62 height 30
